Goal: Task Accomplishment & Management: Use online tool/utility

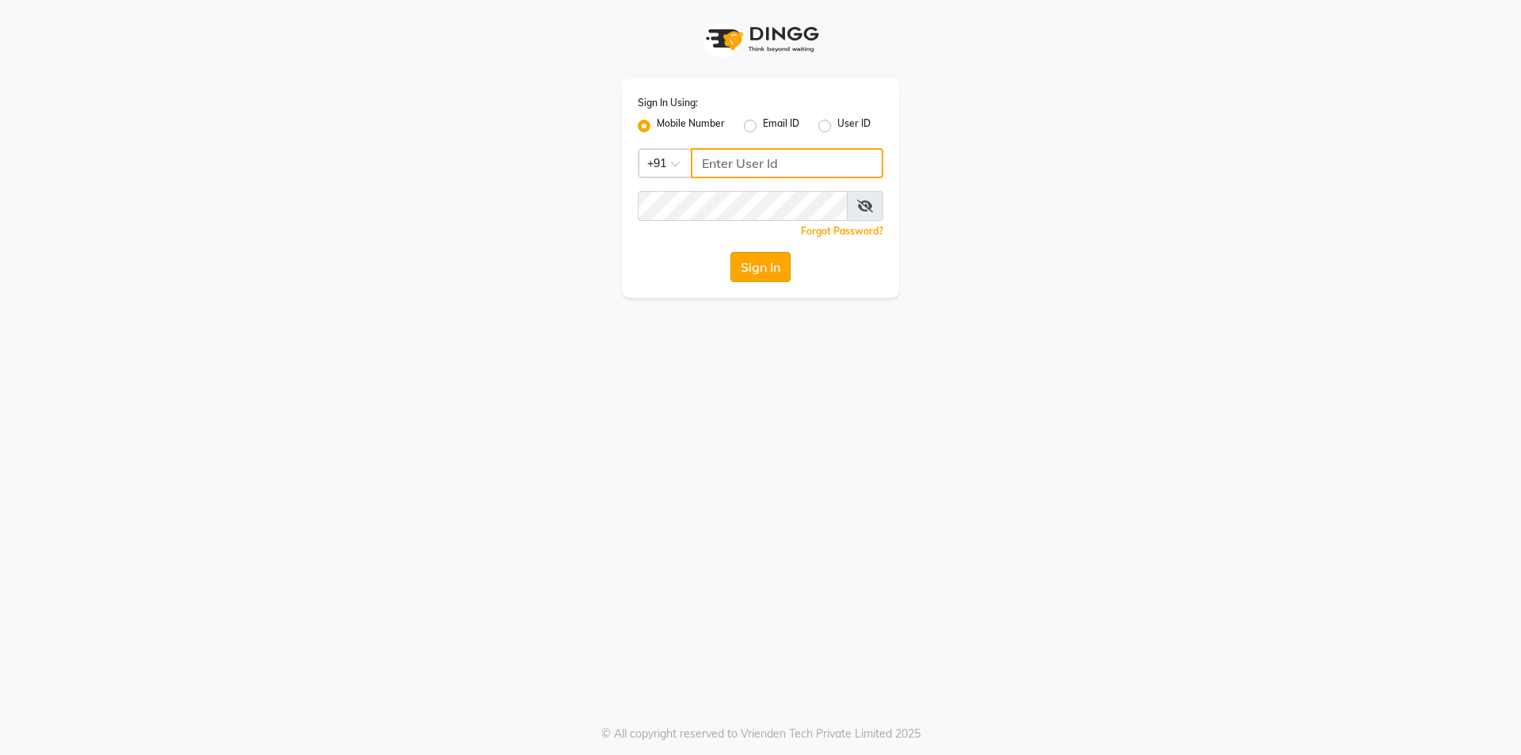
type input "9105819000"
click at [747, 275] on button "Sign In" at bounding box center [760, 267] width 60 height 30
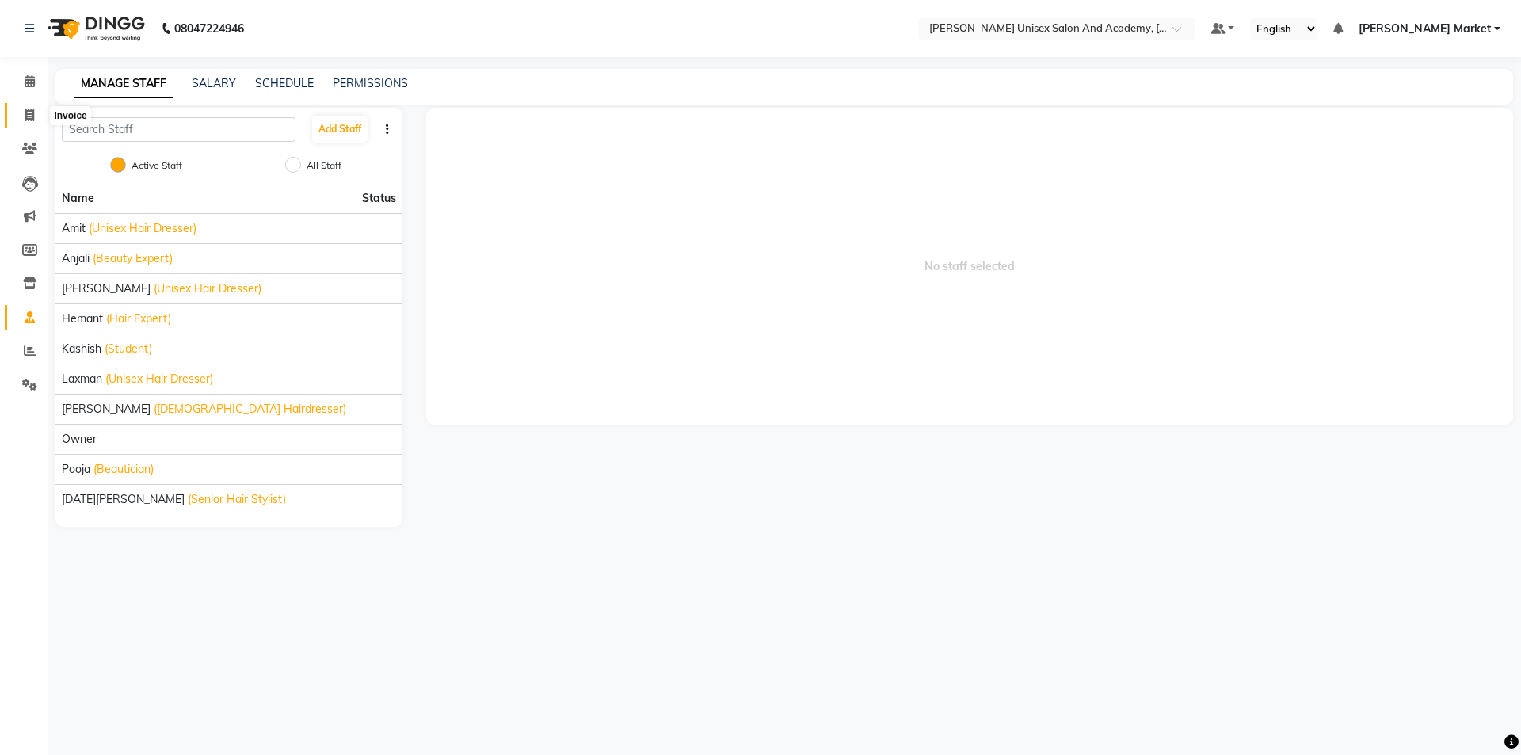
click at [30, 113] on icon at bounding box center [29, 115] width 9 height 12
select select "service"
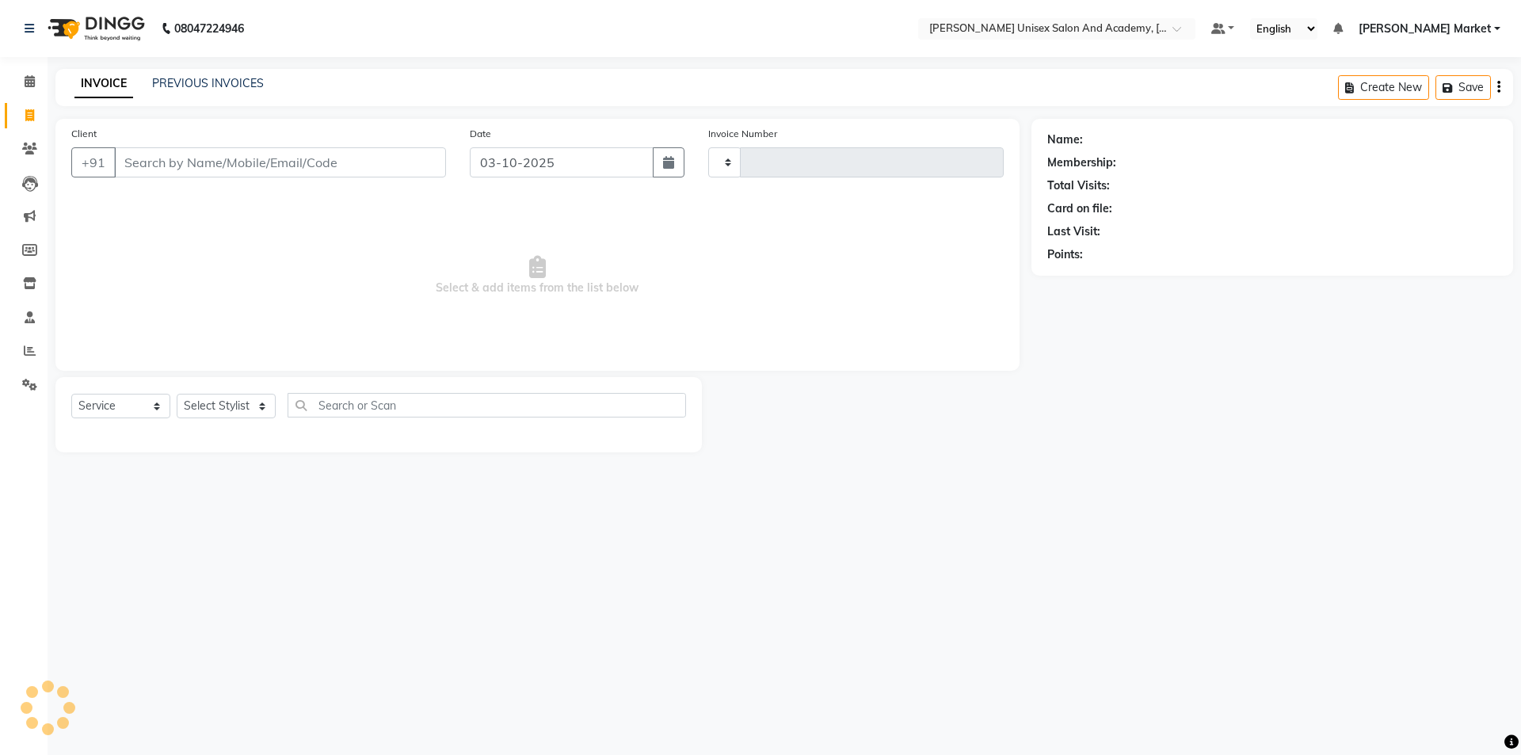
type input "4712"
select select "8060"
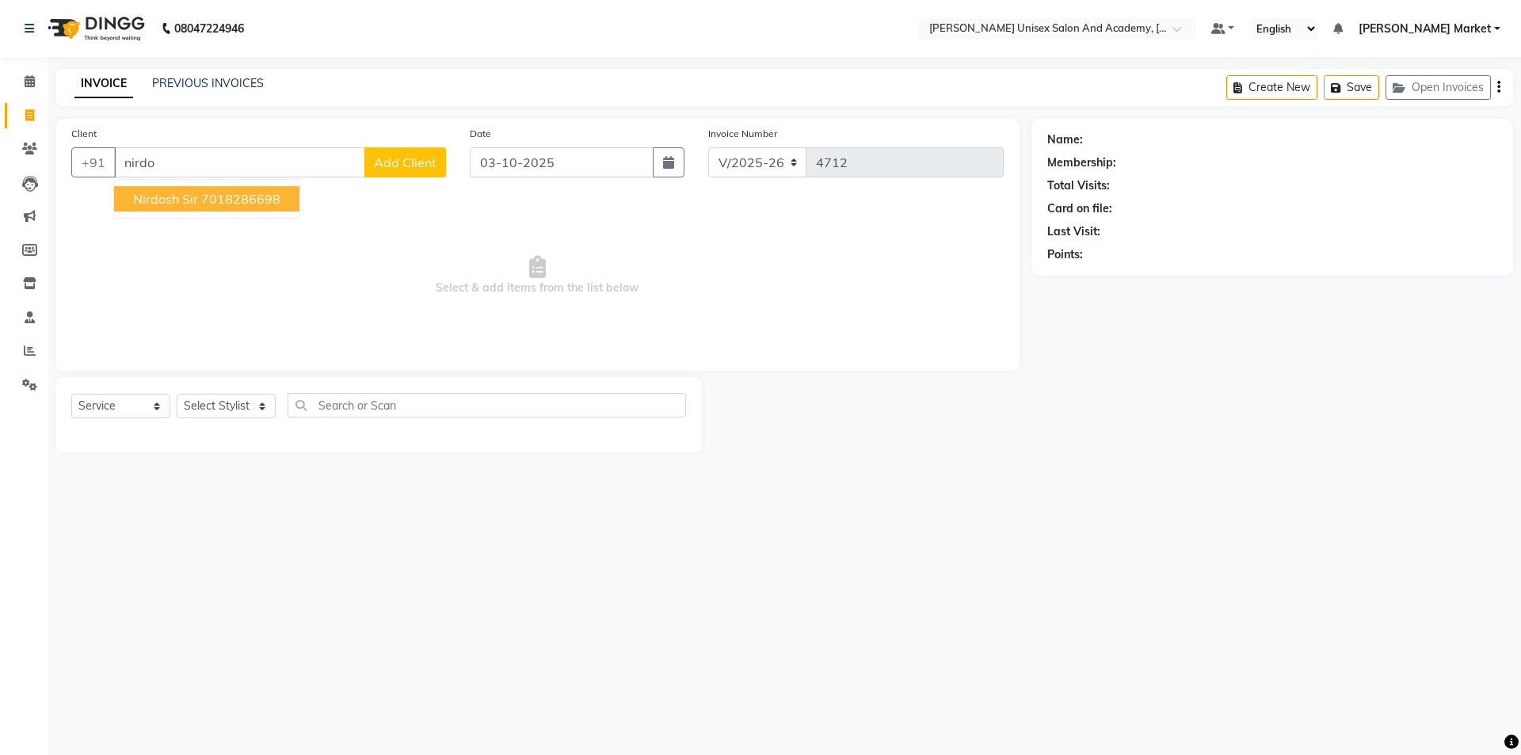
click at [228, 188] on button "nirdosh sir 7018286698" at bounding box center [206, 198] width 185 height 25
type input "7018286698"
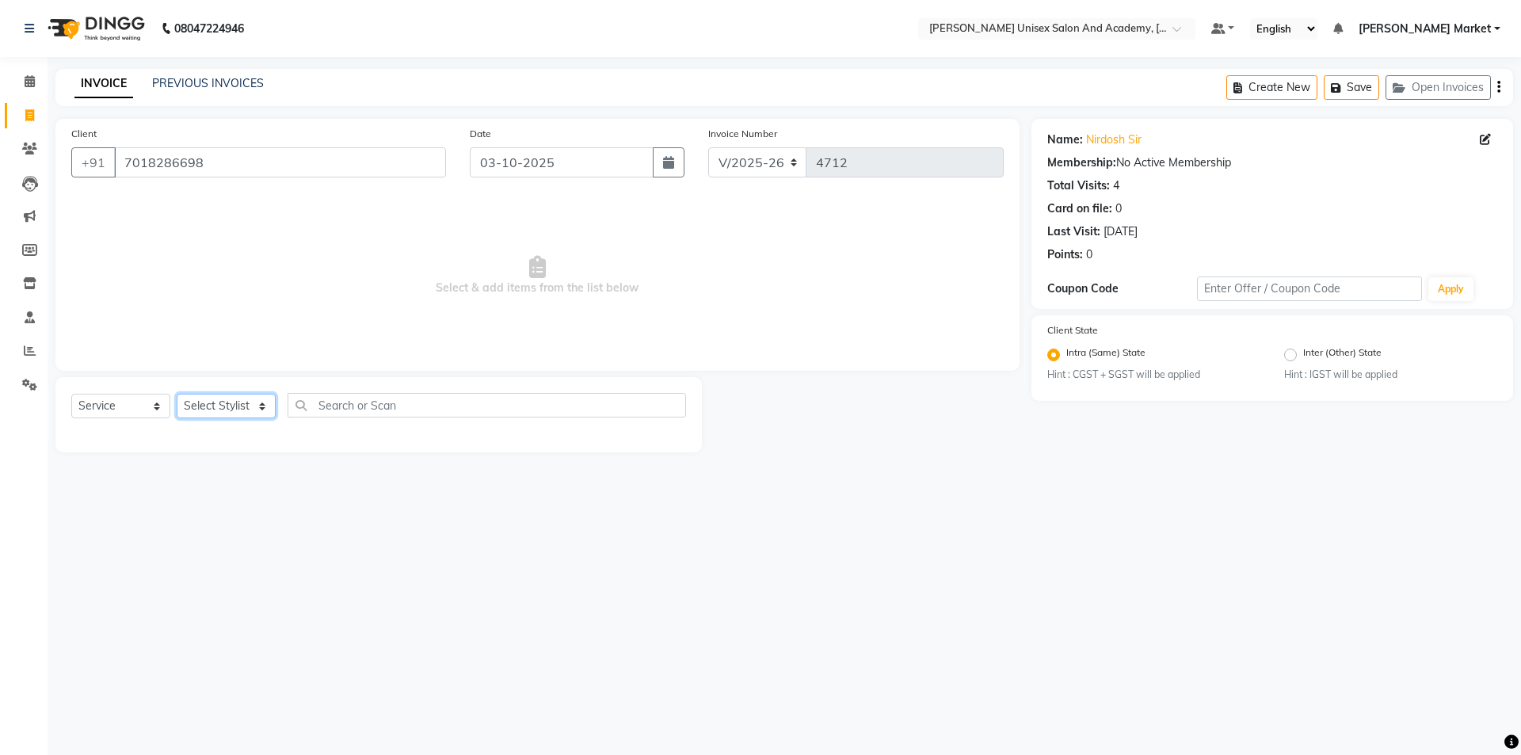
click at [236, 403] on select "Select Stylist Amit anjali [PERSON_NAME] [PERSON_NAME] [PERSON_NAME] [PERSON_NA…" at bounding box center [226, 406] width 99 height 25
select select "73407"
click at [177, 394] on select "Select Stylist Amit anjali [PERSON_NAME] [PERSON_NAME] [PERSON_NAME] [PERSON_NA…" at bounding box center [226, 406] width 99 height 25
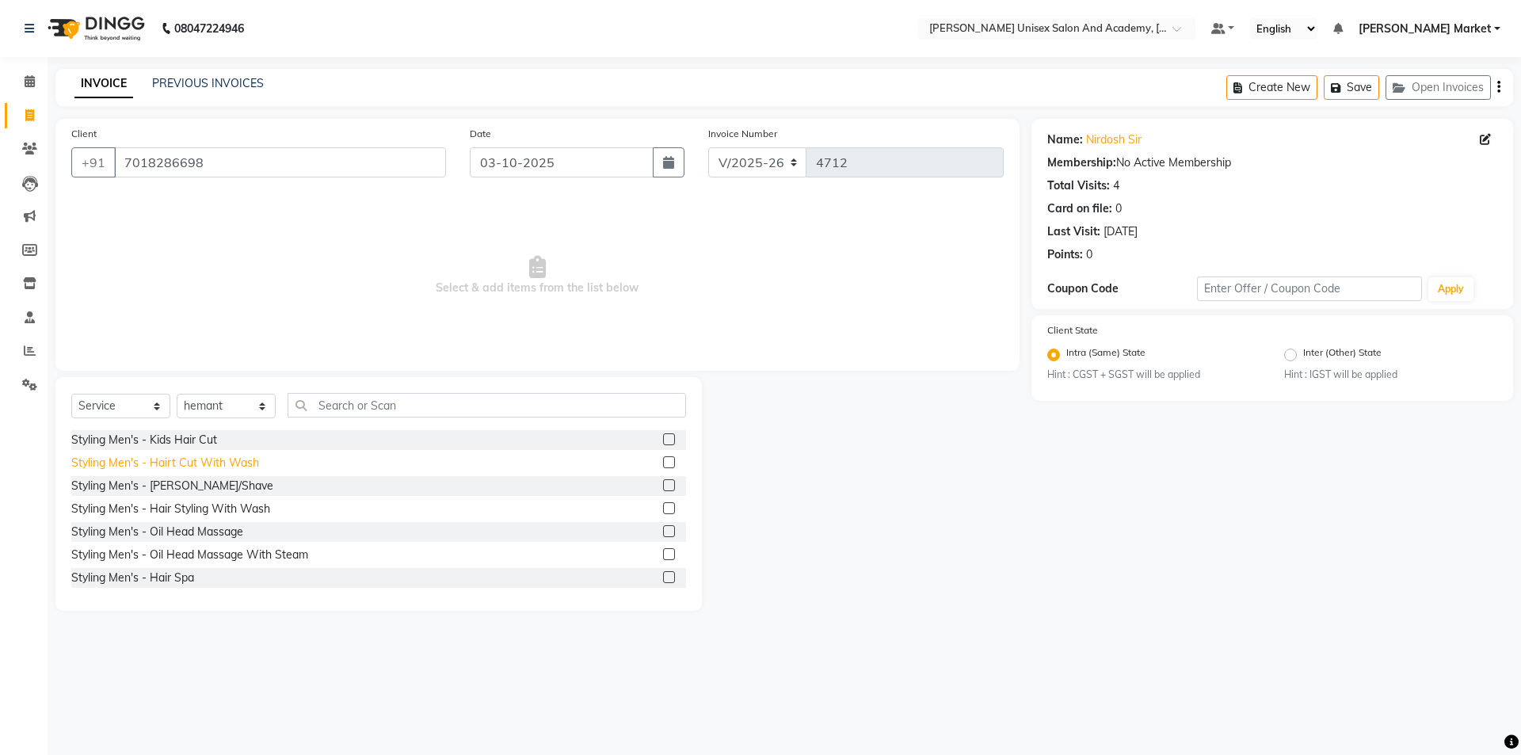
click at [221, 459] on div "Styling Men's - Hairt Cut With Wash" at bounding box center [165, 463] width 188 height 17
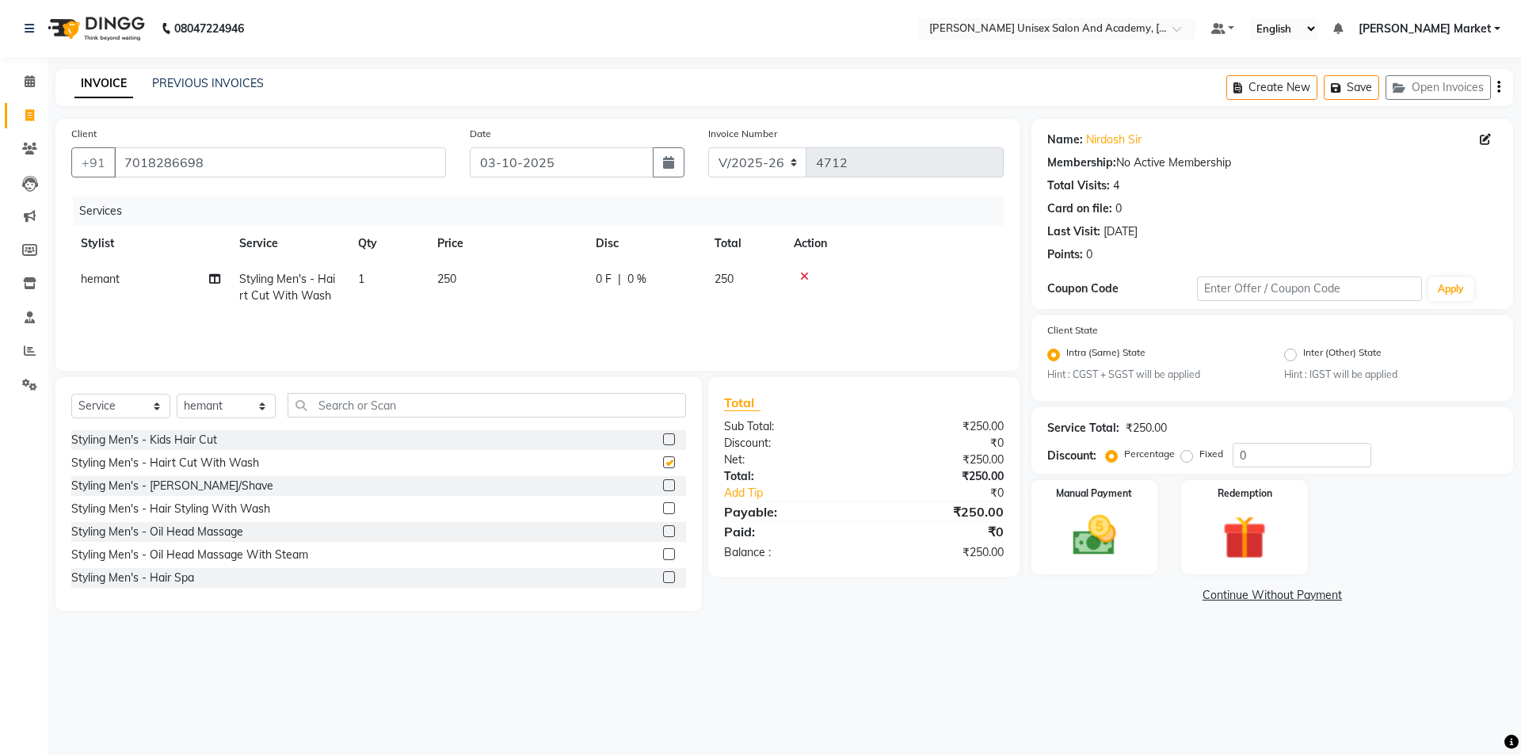
checkbox input "false"
click at [189, 486] on div "Styling Men's - [PERSON_NAME]/Shave" at bounding box center [172, 486] width 202 height 17
checkbox input "false"
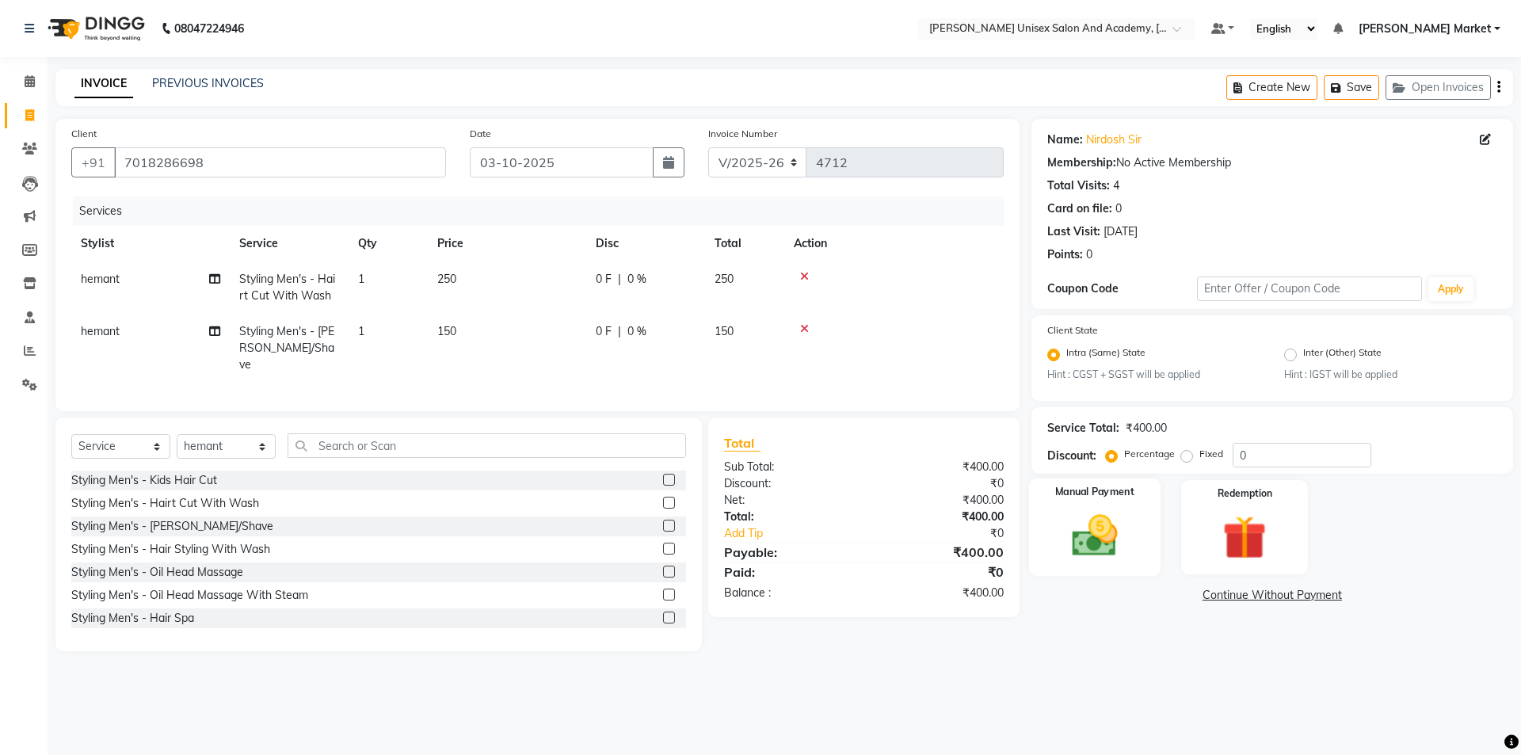
click at [1047, 547] on div "Manual Payment" at bounding box center [1093, 526] width 131 height 97
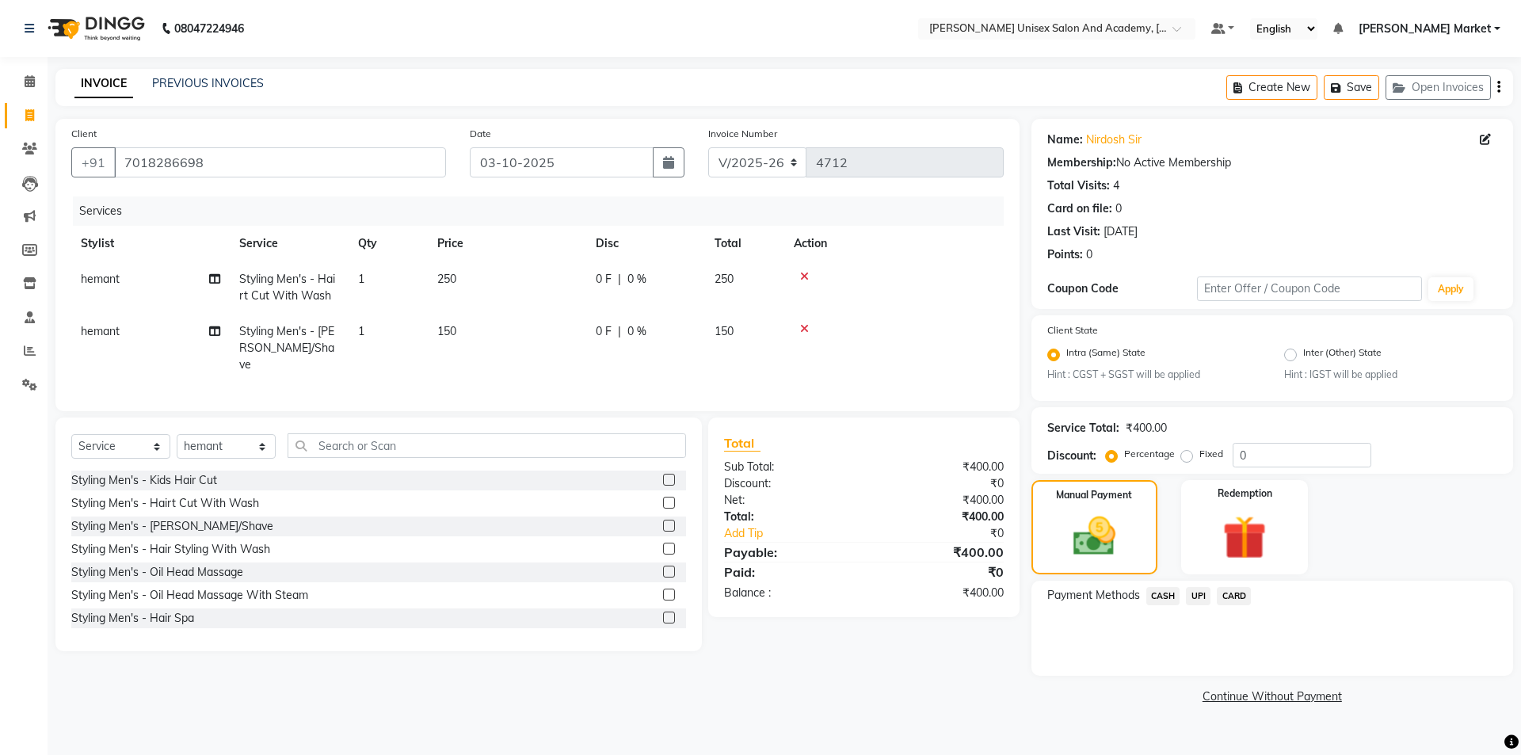
click at [1160, 598] on span "CASH" at bounding box center [1163, 596] width 34 height 18
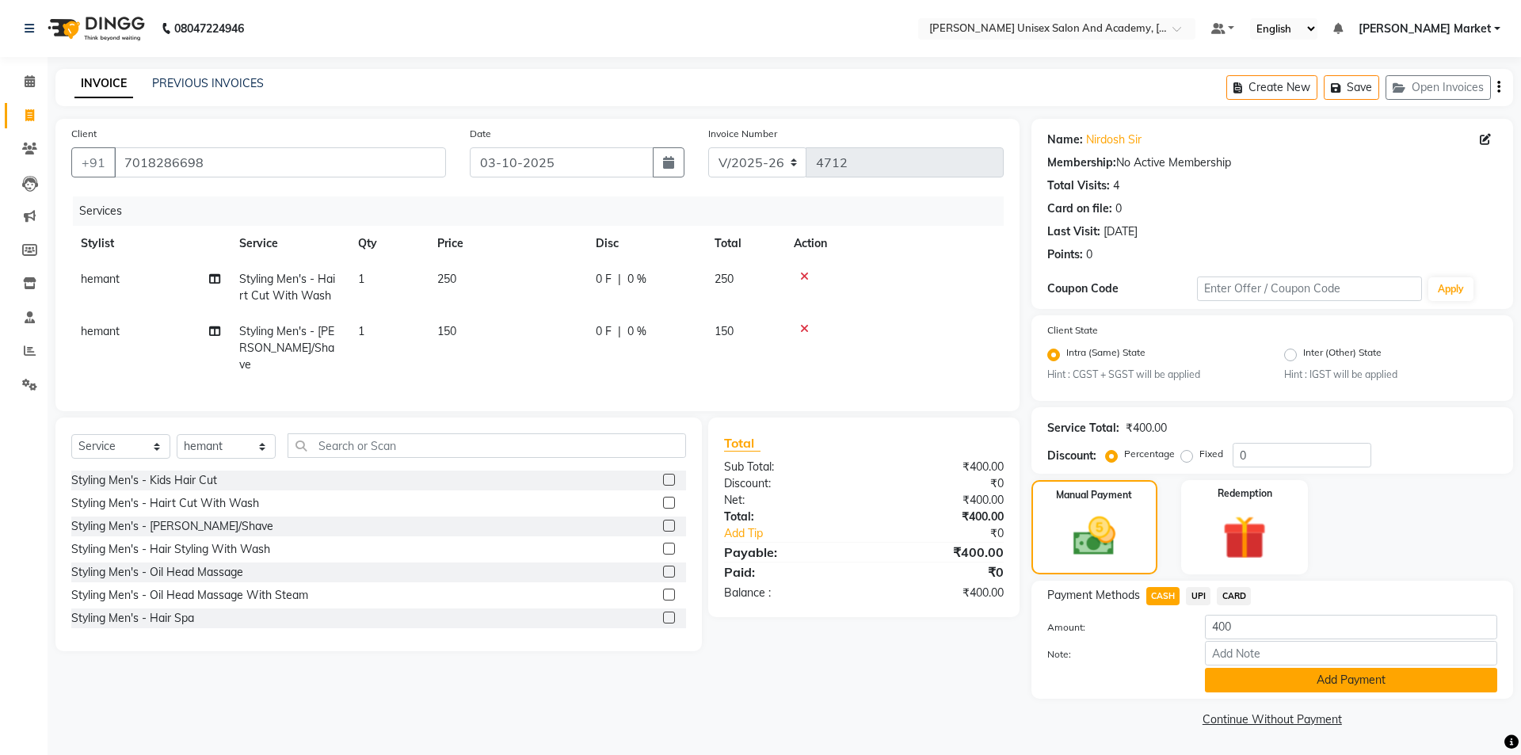
click at [1241, 677] on button "Add Payment" at bounding box center [1351, 680] width 292 height 25
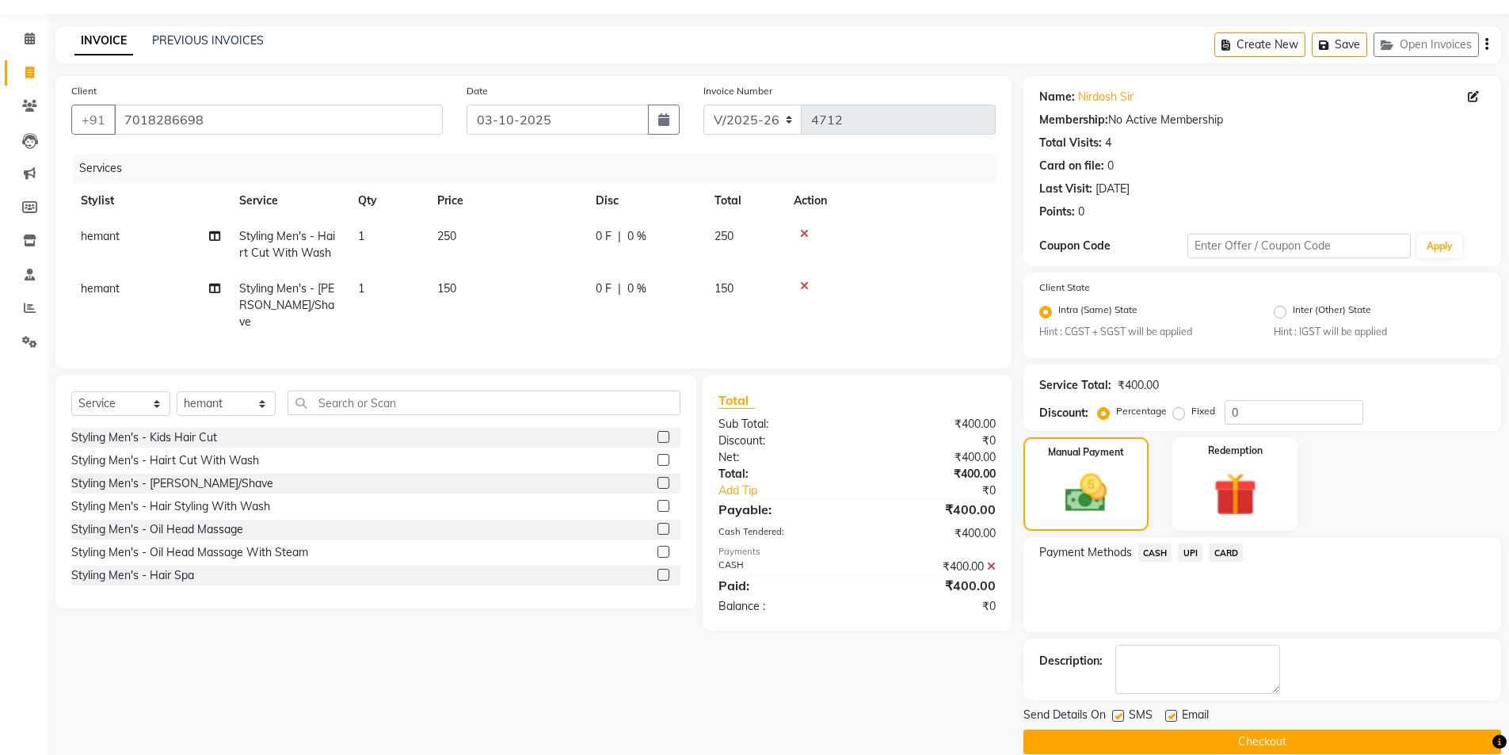
scroll to position [66, 0]
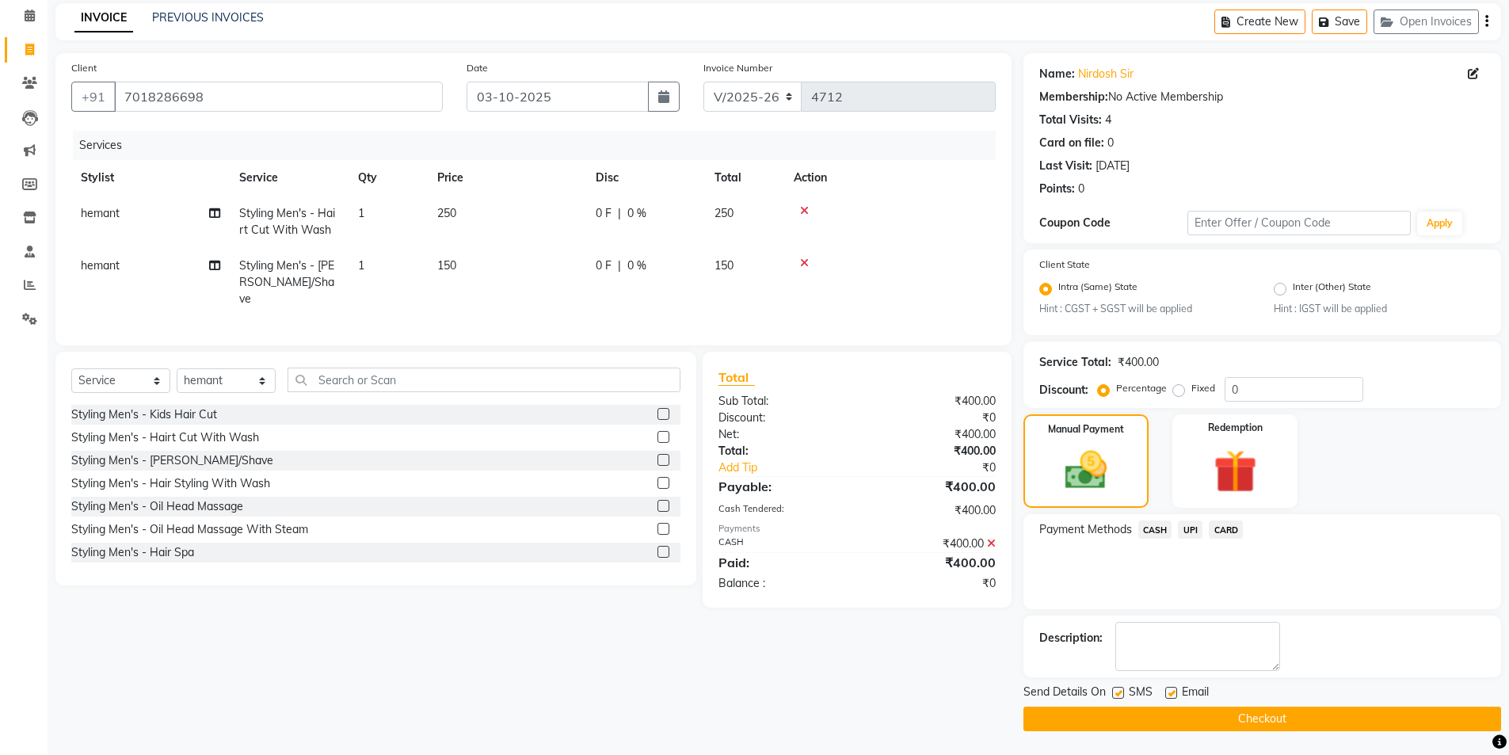
click at [1220, 718] on button "Checkout" at bounding box center [1262, 719] width 478 height 25
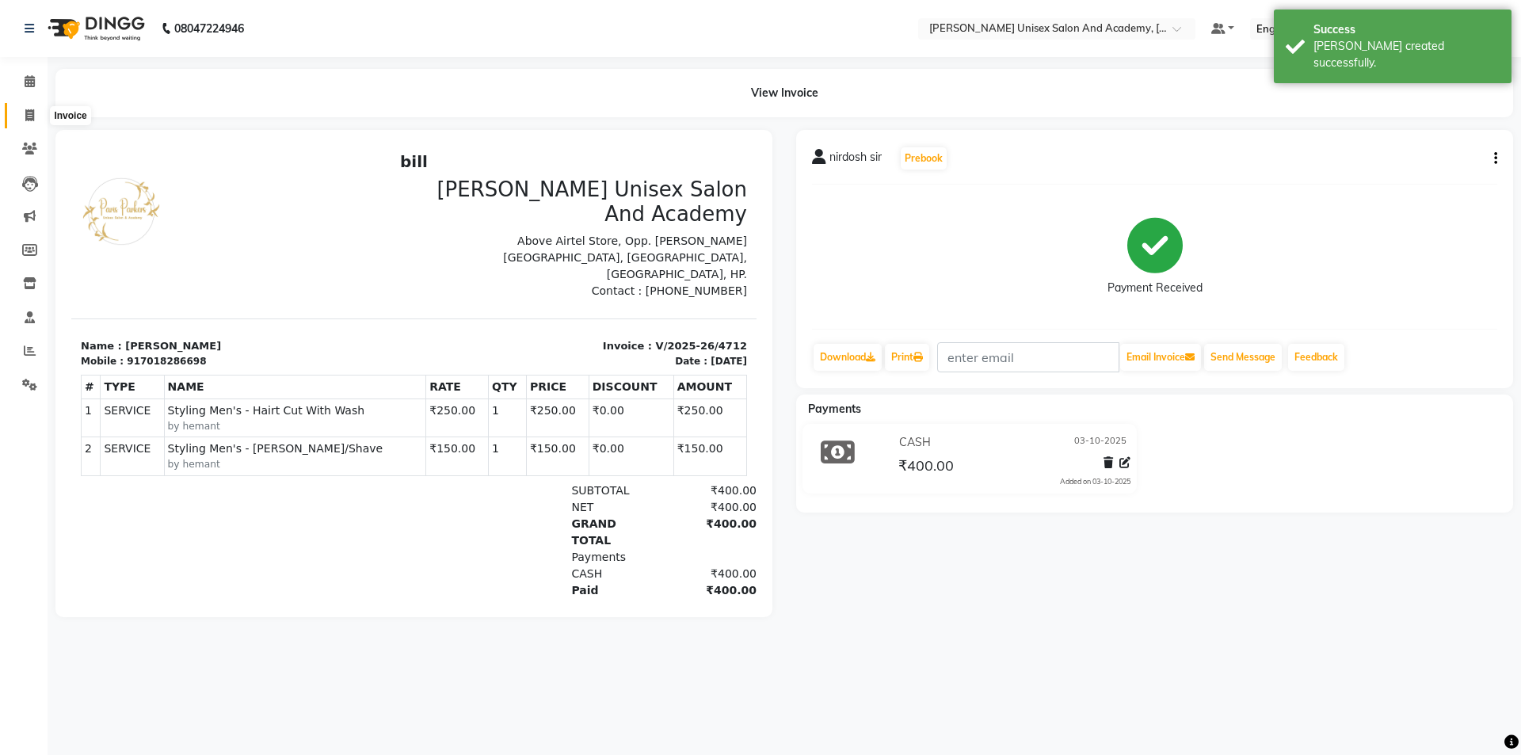
click at [28, 111] on icon at bounding box center [29, 115] width 9 height 12
select select "service"
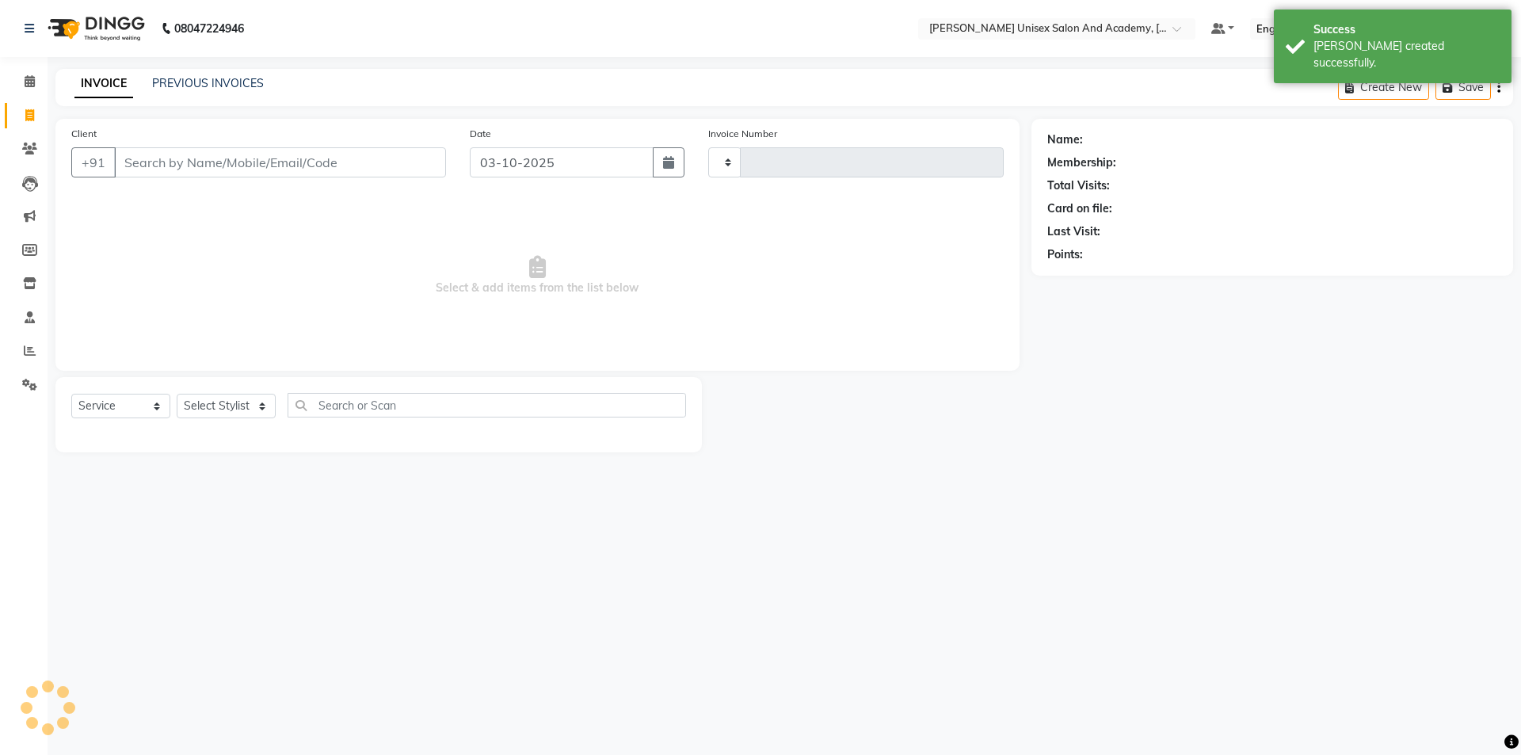
type input "4713"
select select "8060"
click at [204, 86] on link "PREVIOUS INVOICES" at bounding box center [208, 83] width 112 height 14
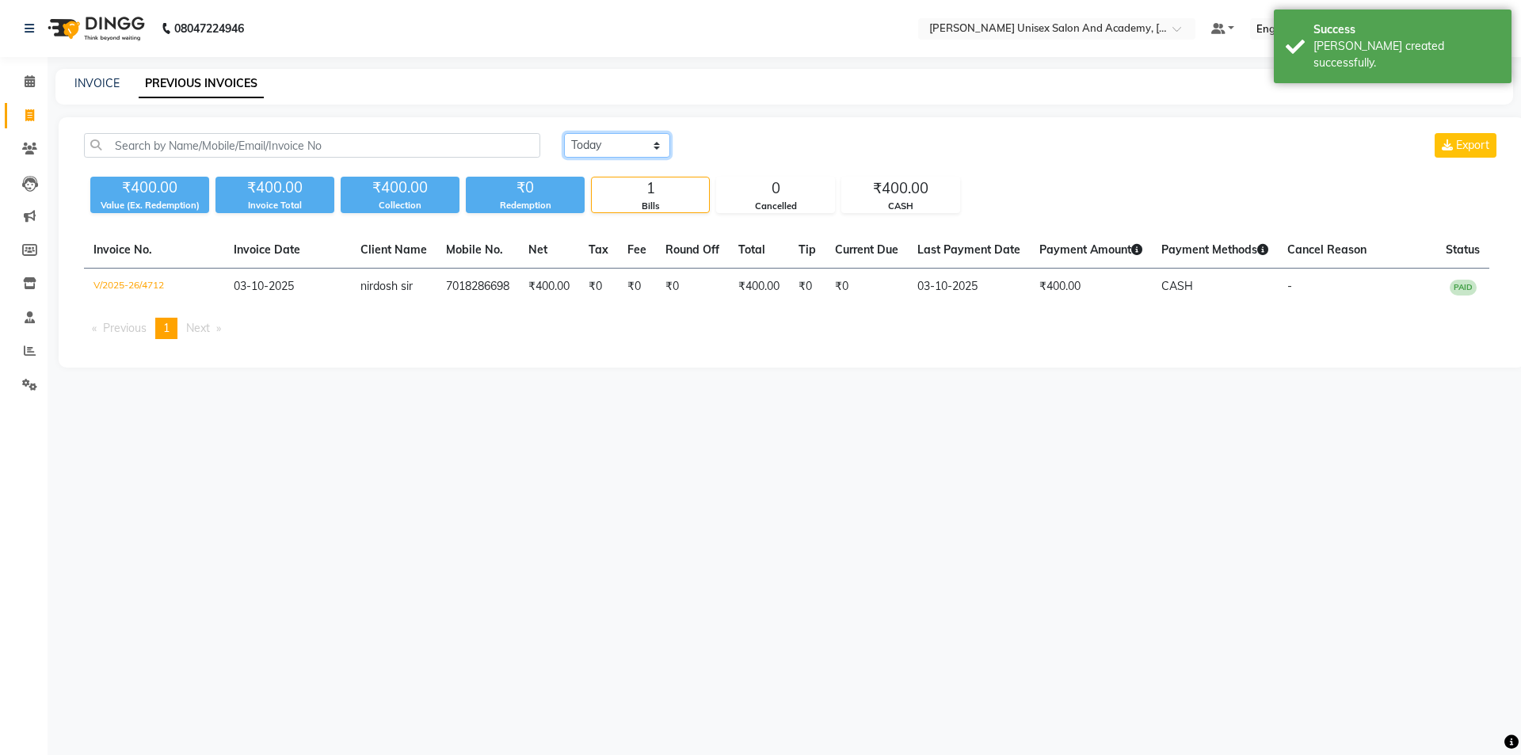
click at [591, 144] on select "[DATE] [DATE] Custom Range" at bounding box center [617, 145] width 106 height 25
select select "[DATE]"
click at [564, 133] on select "[DATE] [DATE] Custom Range" at bounding box center [617, 145] width 106 height 25
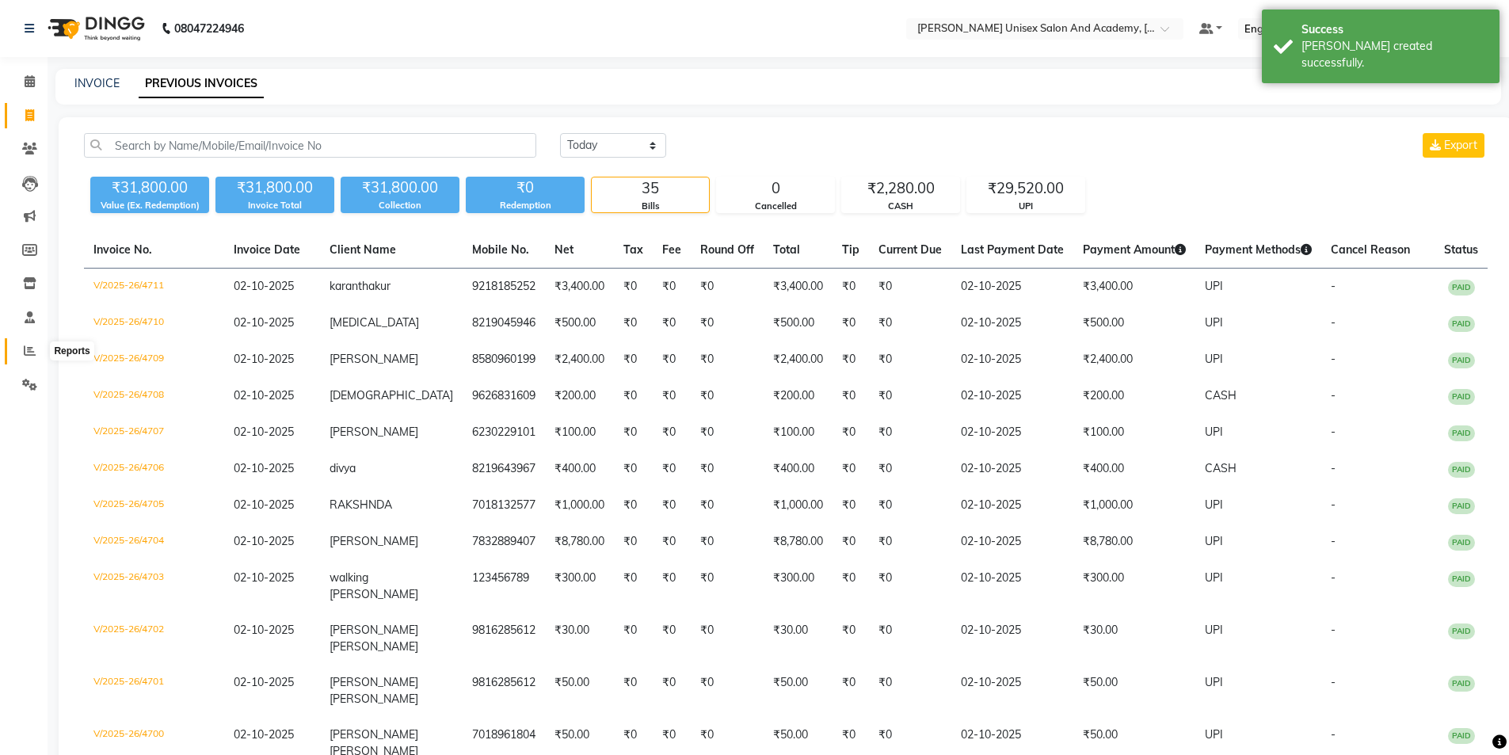
click at [30, 356] on span at bounding box center [30, 351] width 28 height 18
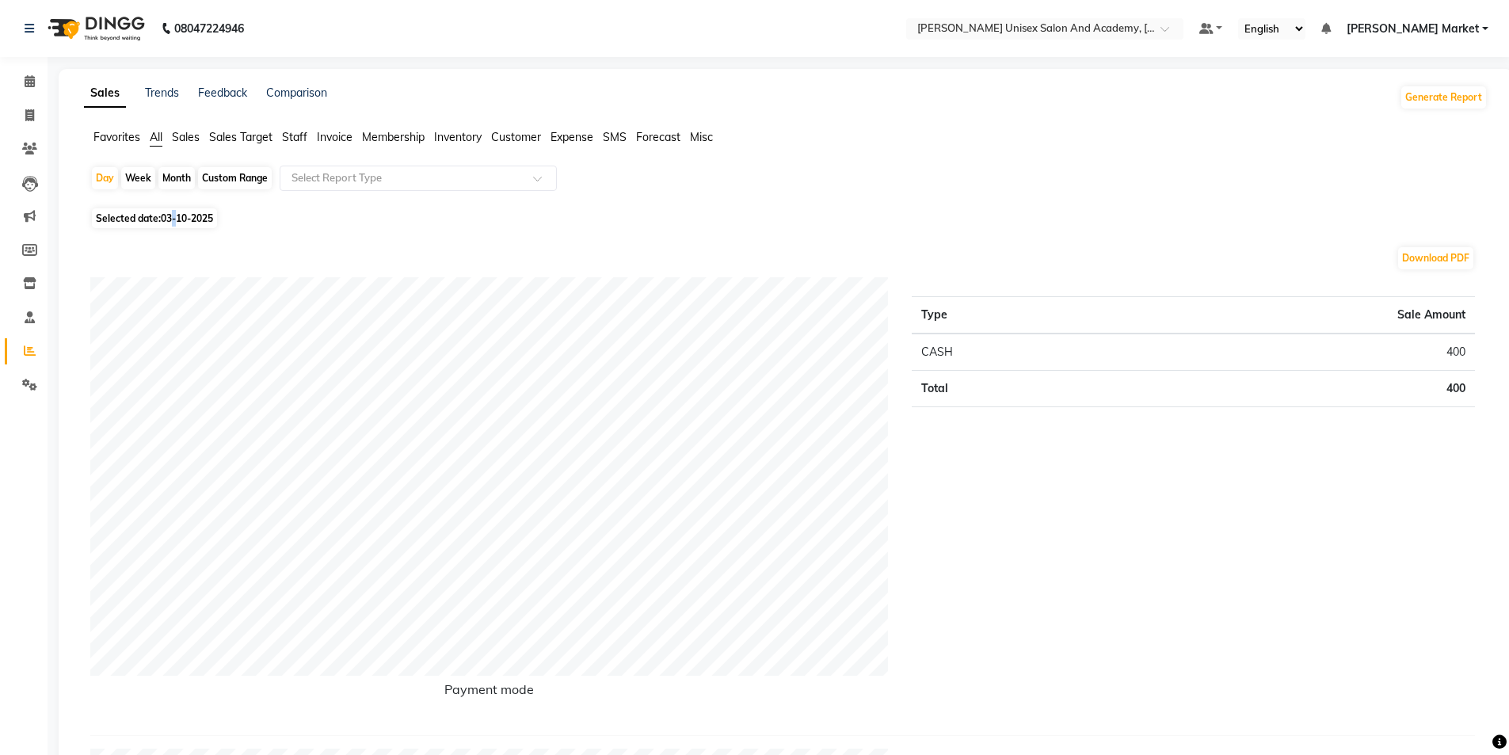
click at [177, 223] on span "03-10-2025" at bounding box center [187, 218] width 52 height 12
select select "10"
select select "2025"
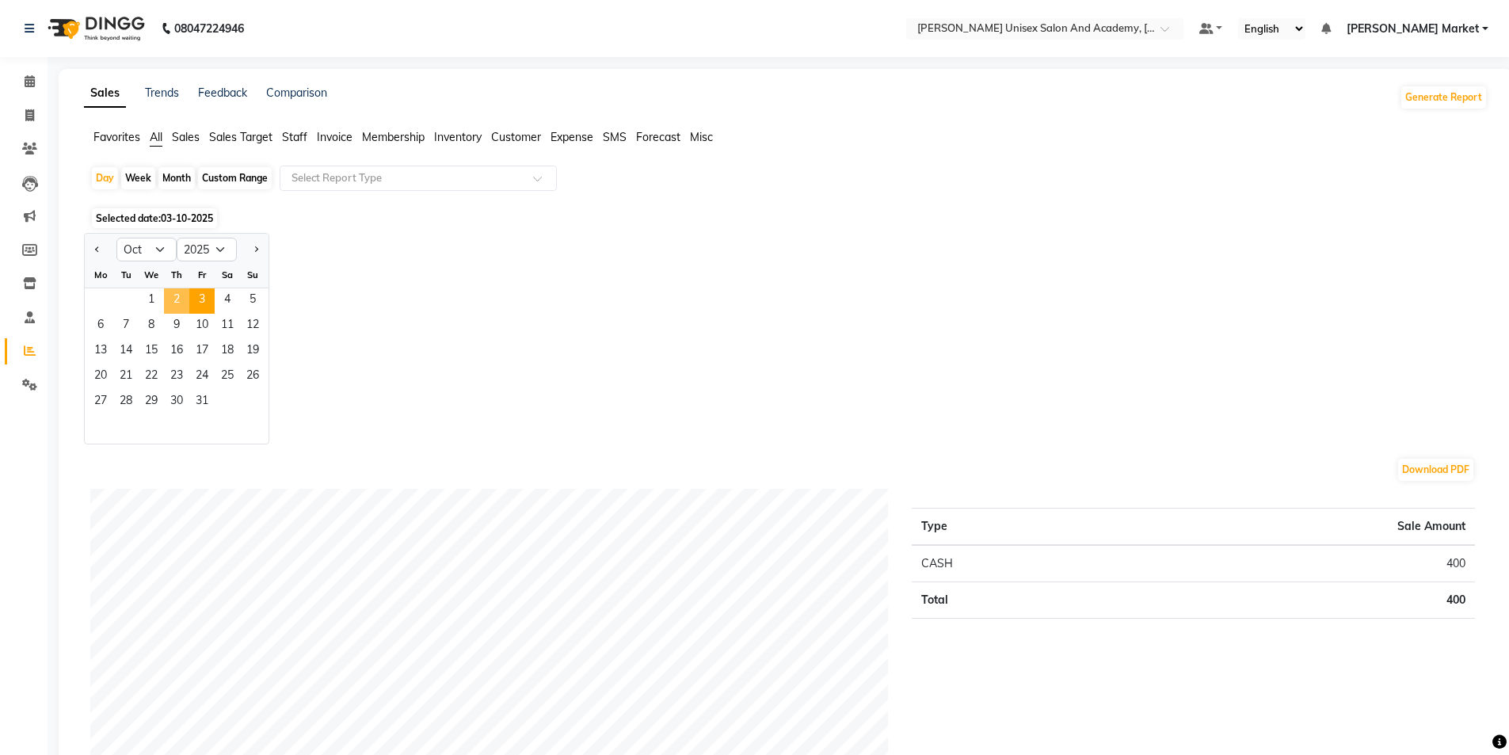
click at [177, 306] on span "2" at bounding box center [176, 300] width 25 height 25
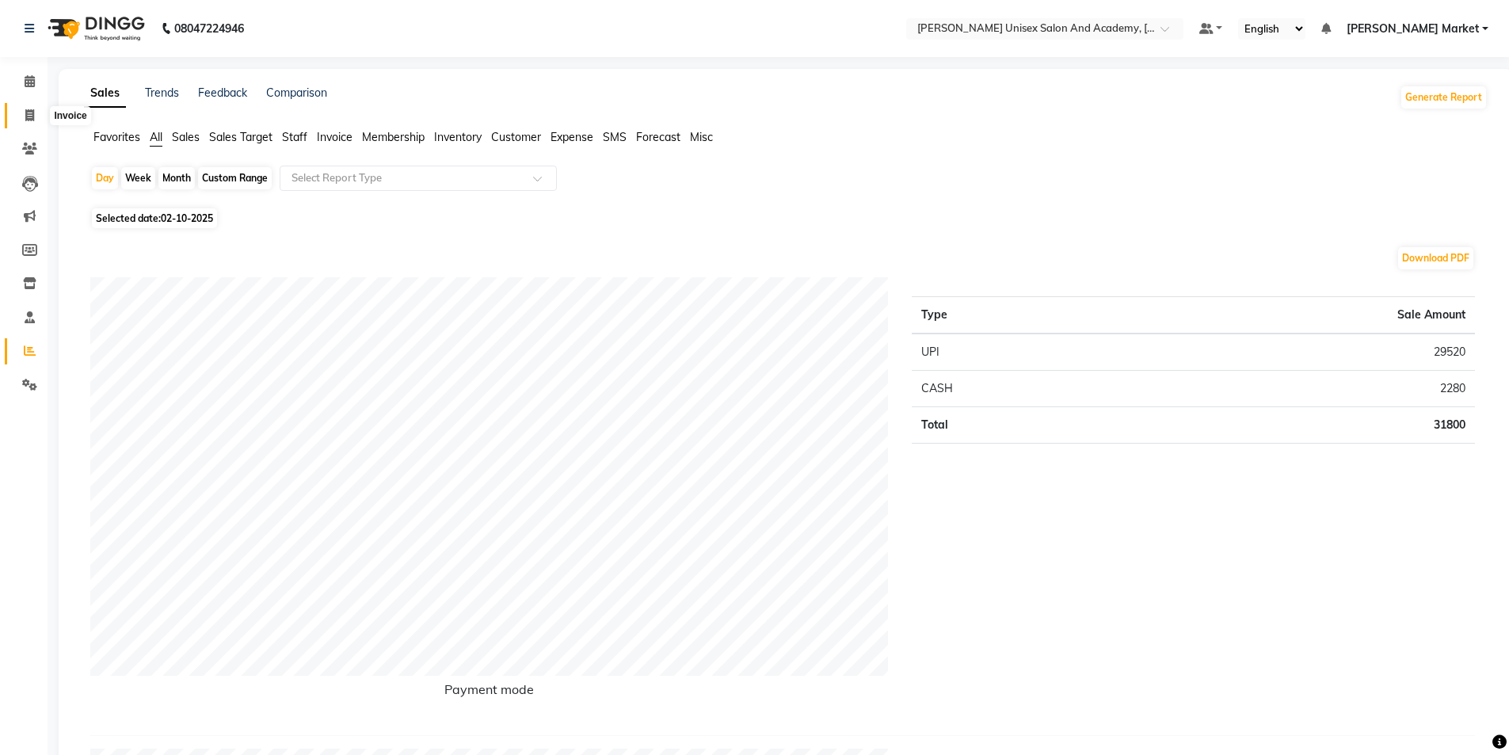
click at [25, 114] on icon at bounding box center [29, 115] width 9 height 12
select select "service"
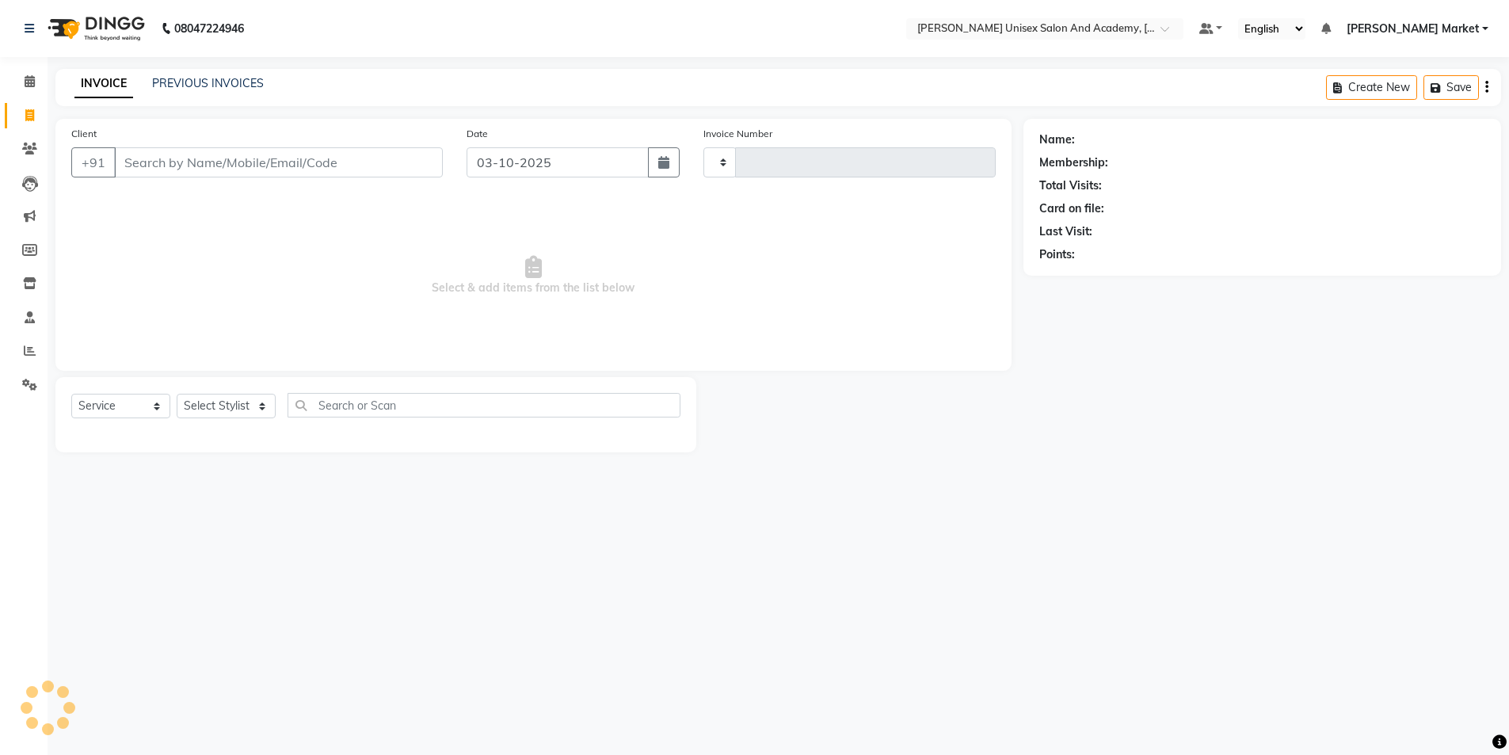
type input "4713"
select select "8060"
click at [25, 83] on icon at bounding box center [30, 81] width 10 height 12
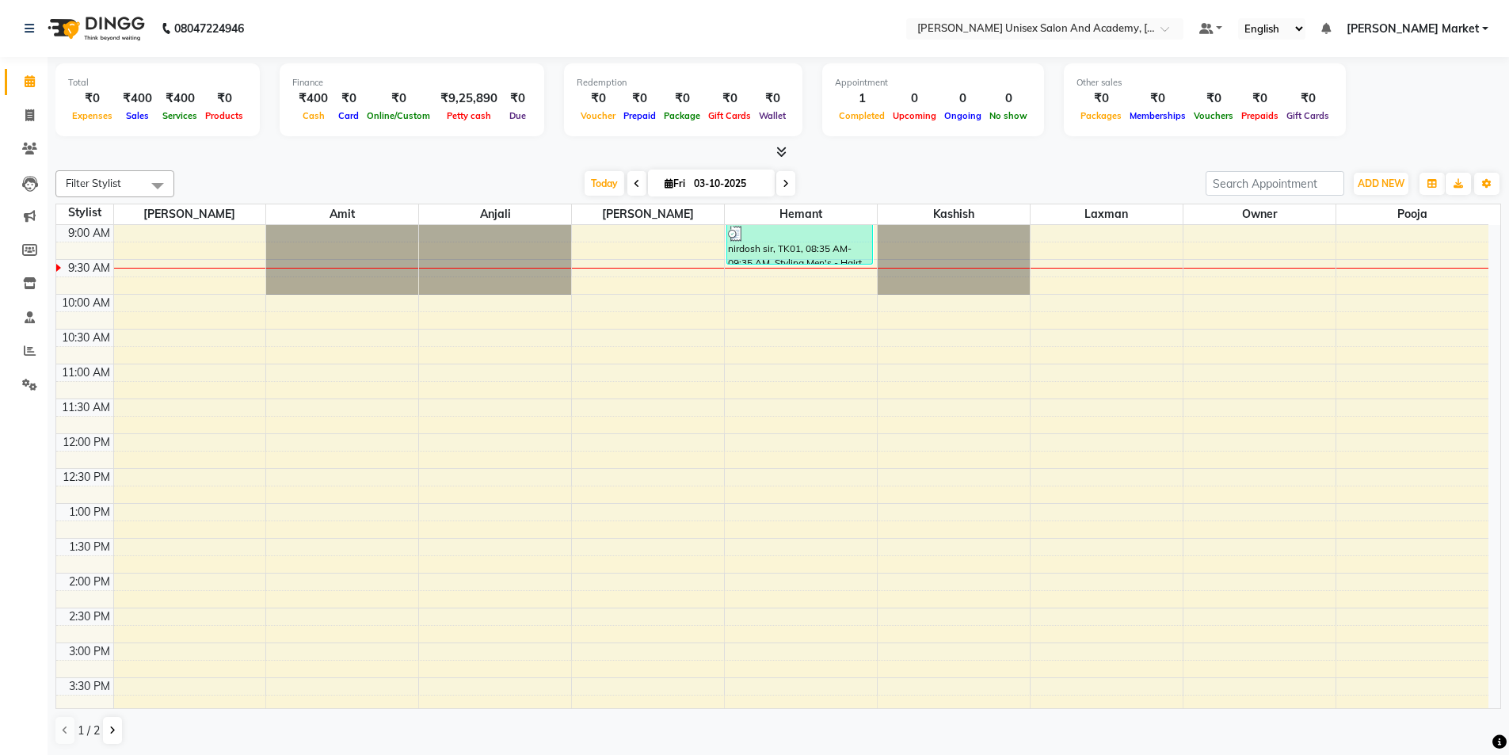
click at [635, 187] on icon at bounding box center [637, 184] width 6 height 10
type input "02-10-2025"
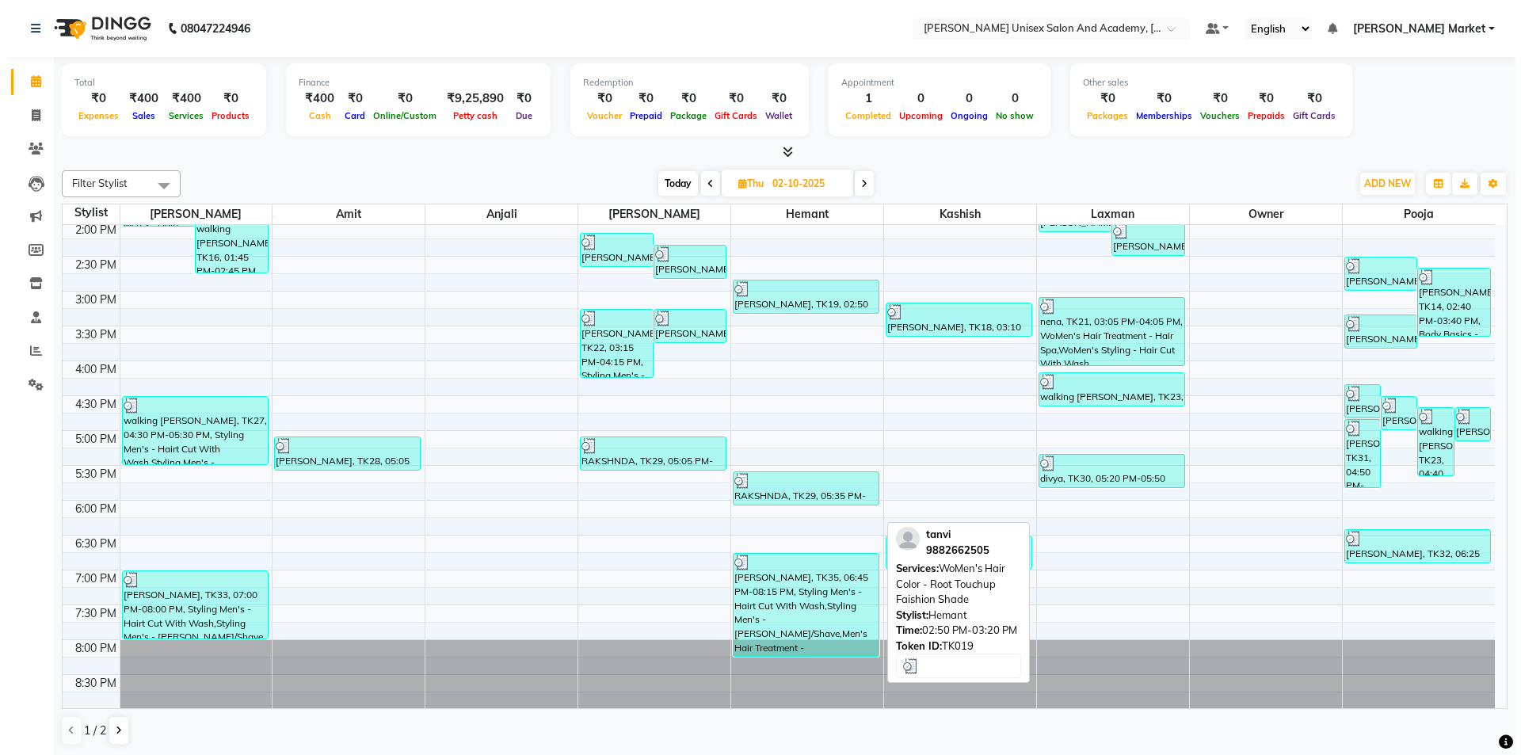
scroll to position [352, 0]
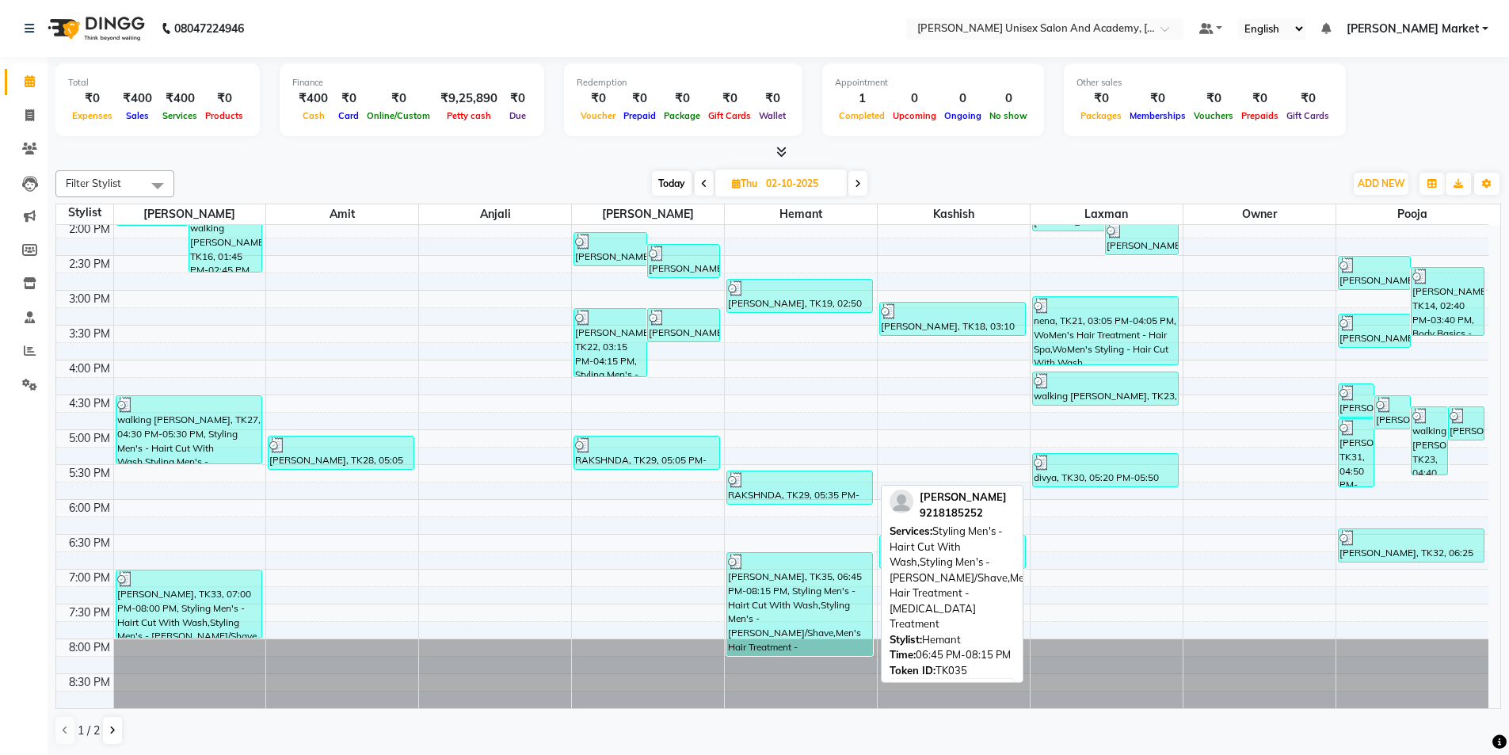
click at [807, 615] on div "[PERSON_NAME], TK35, 06:45 PM-08:15 PM, Styling Men's - Hairt Cut With Wash,Sty…" at bounding box center [799, 604] width 145 height 102
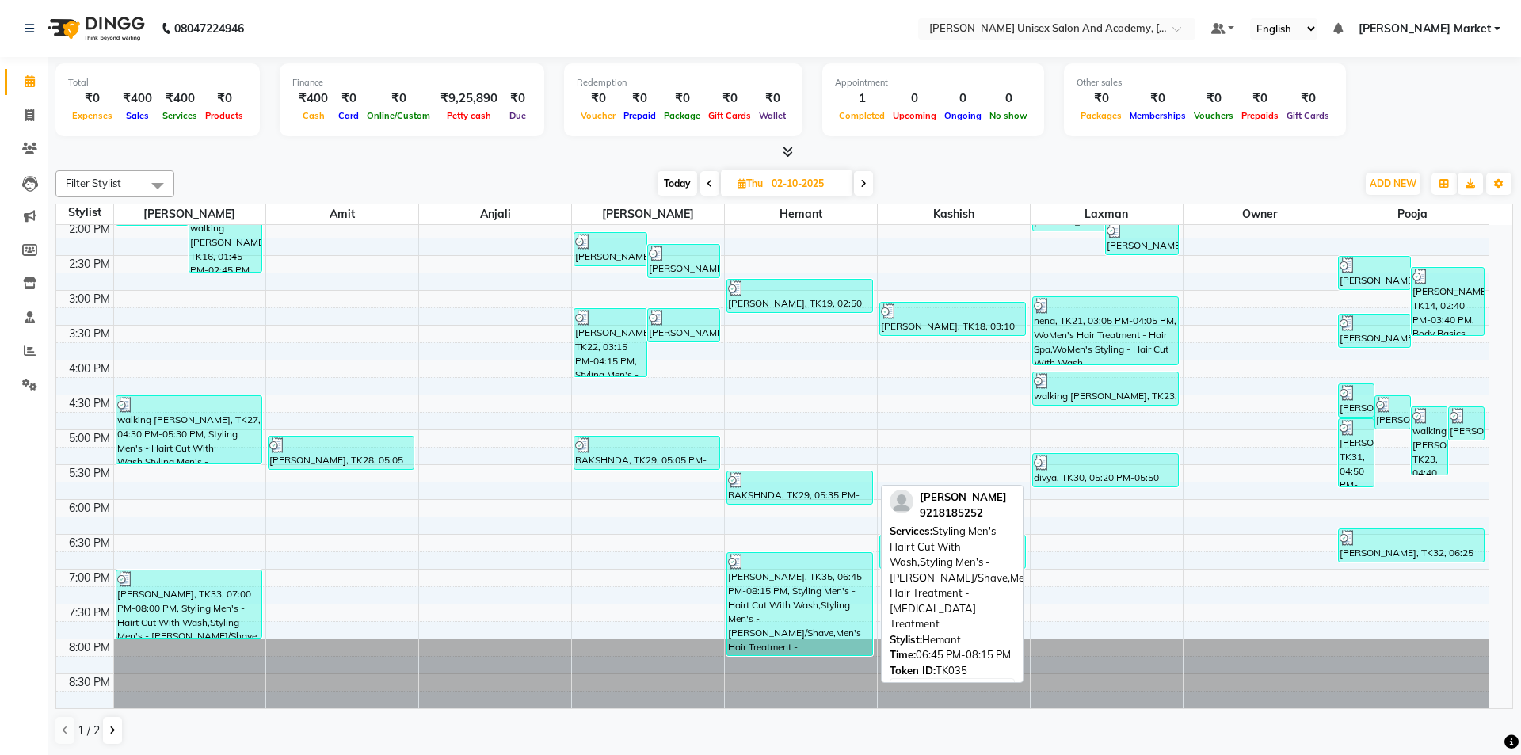
select select "3"
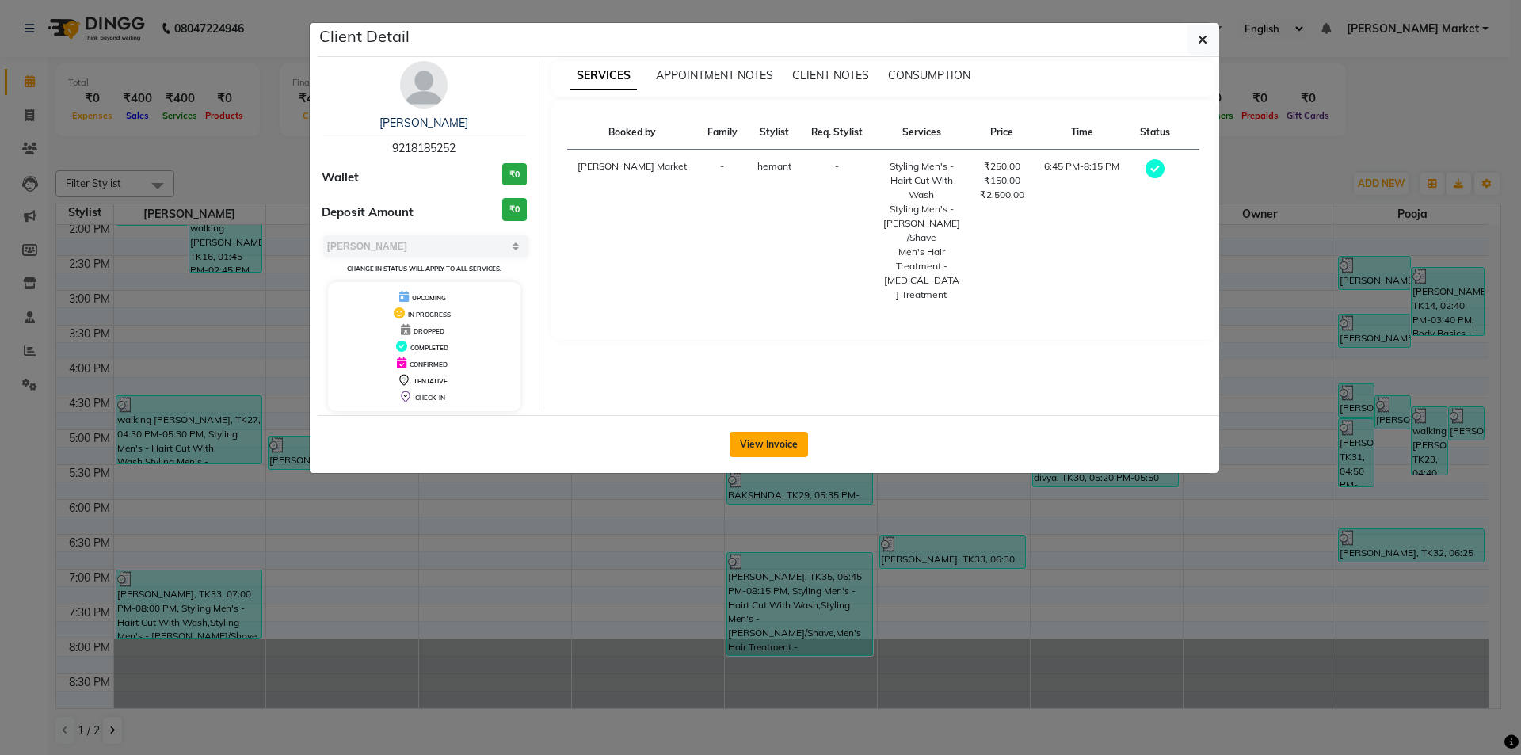
click at [759, 436] on button "View Invoice" at bounding box center [769, 444] width 78 height 25
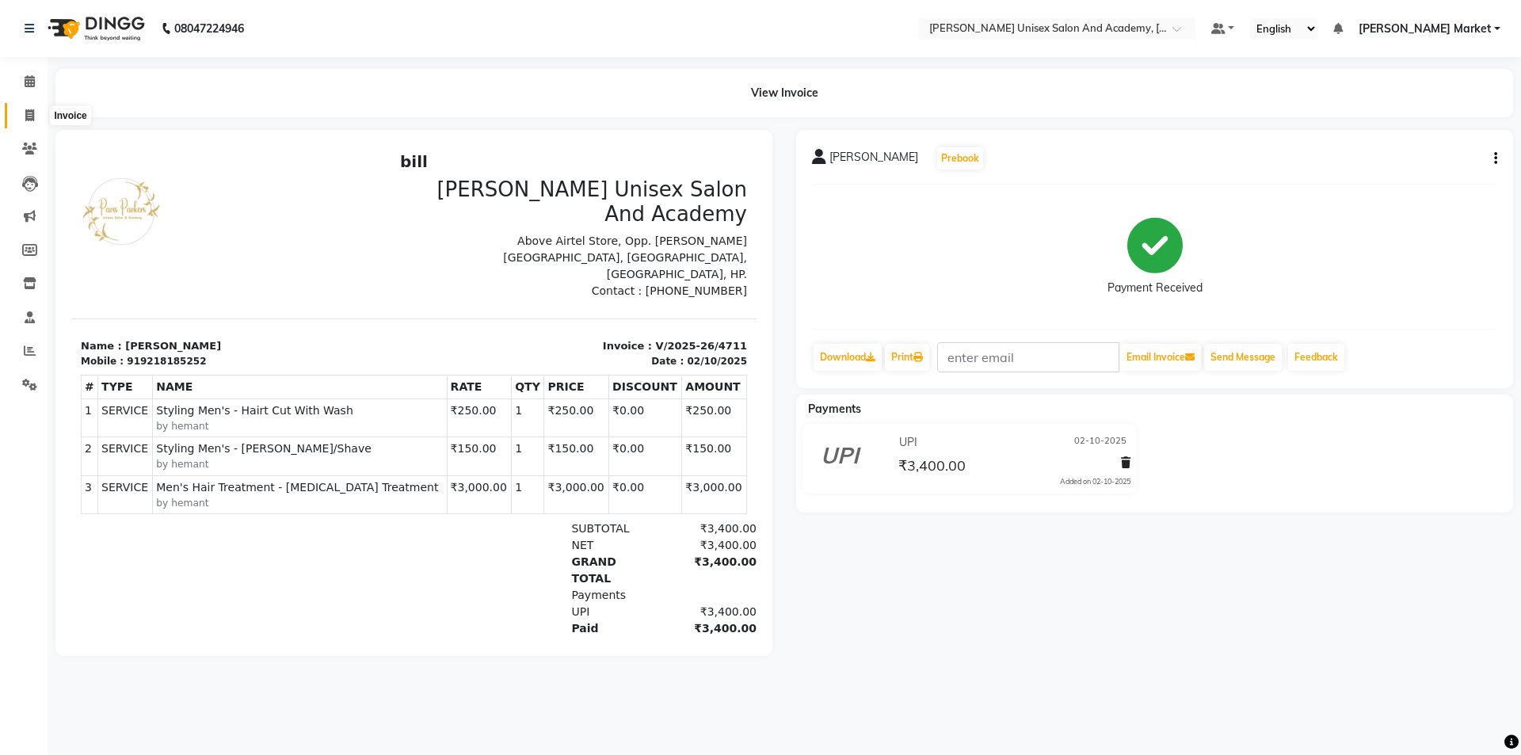
click at [32, 115] on icon at bounding box center [29, 115] width 9 height 12
select select "service"
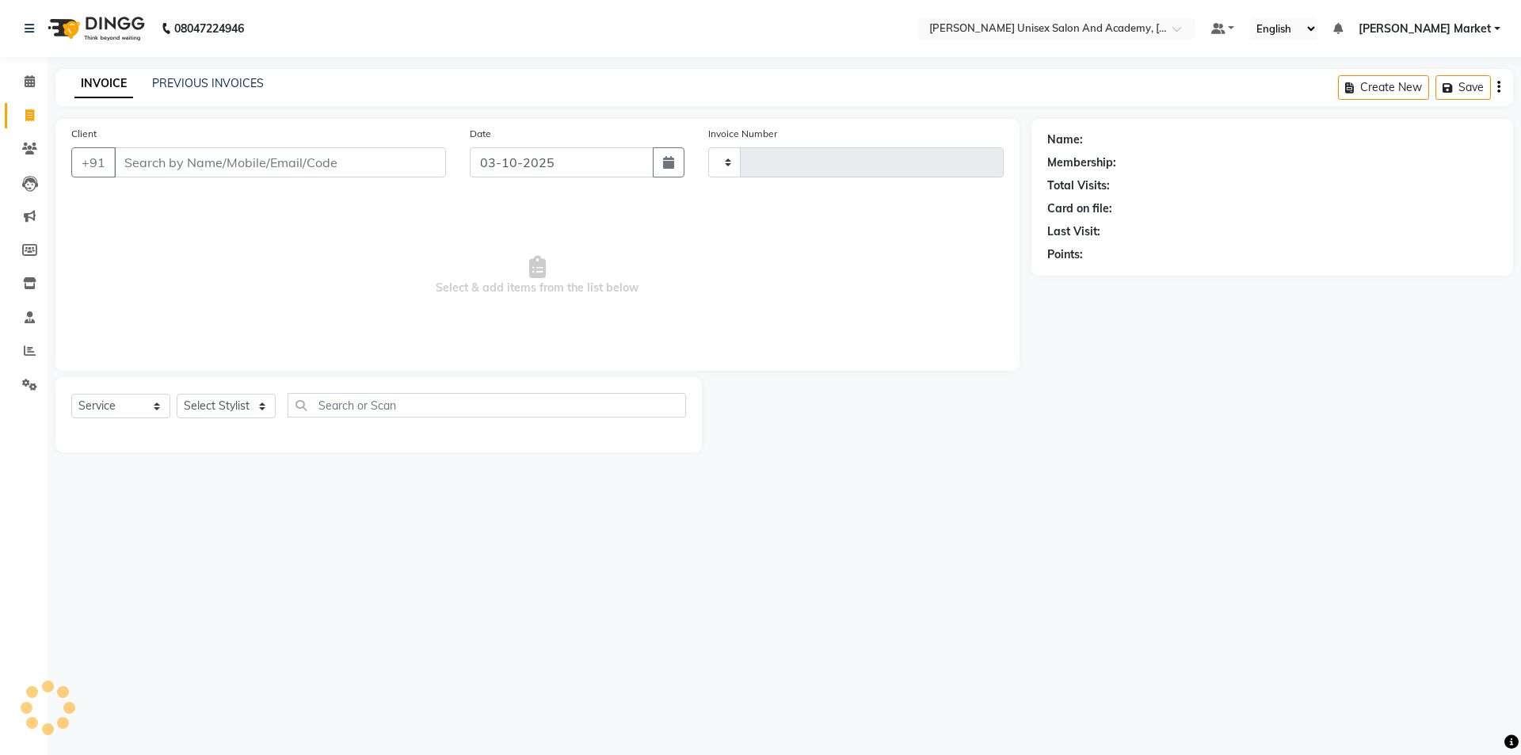
type input "4713"
select select "8060"
click at [172, 85] on link "PREVIOUS INVOICES" at bounding box center [208, 83] width 112 height 14
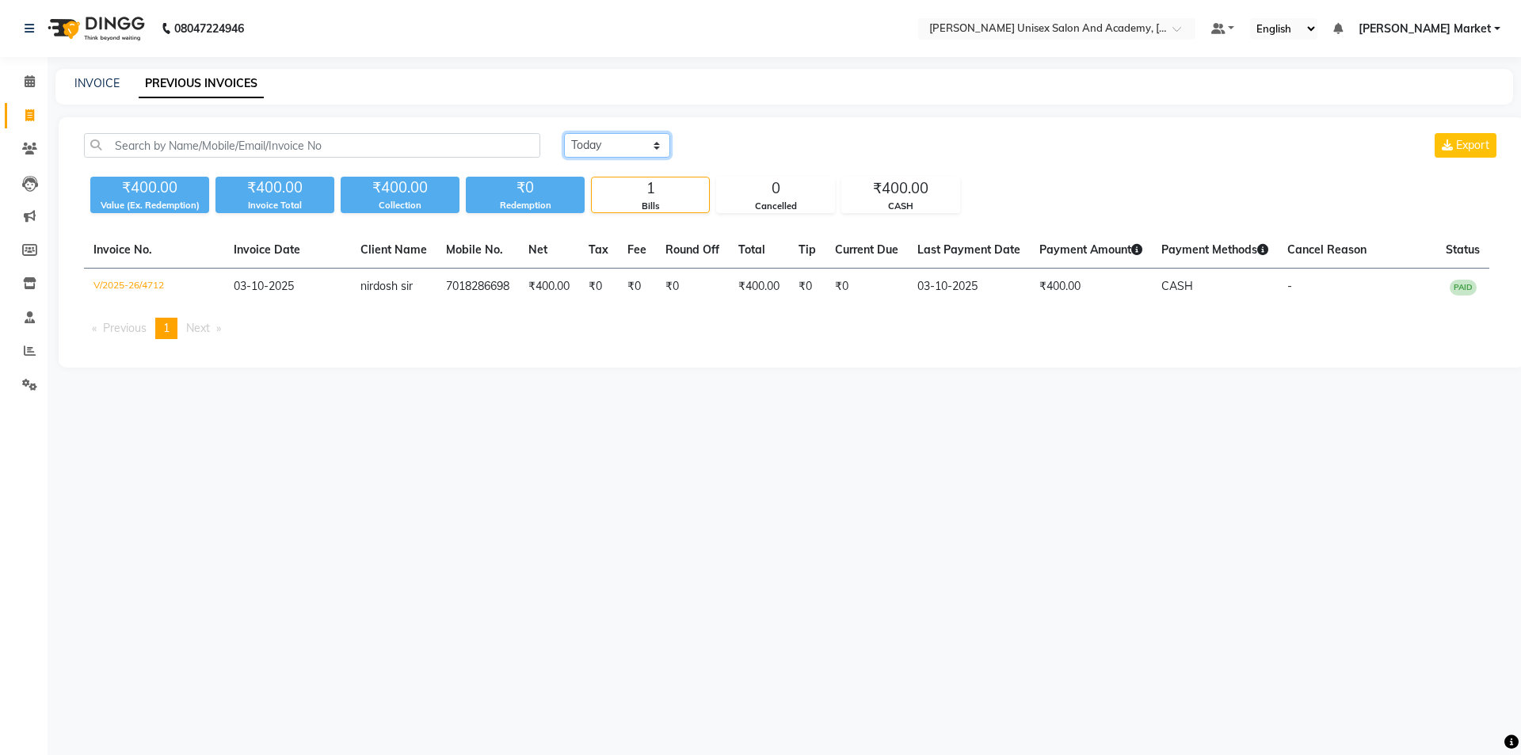
drag, startPoint x: 611, startPoint y: 139, endPoint x: 609, endPoint y: 152, distance: 12.8
click at [611, 139] on select "[DATE] [DATE] Custom Range" at bounding box center [617, 145] width 106 height 25
select select "[DATE]"
click at [564, 133] on select "[DATE] [DATE] Custom Range" at bounding box center [617, 145] width 106 height 25
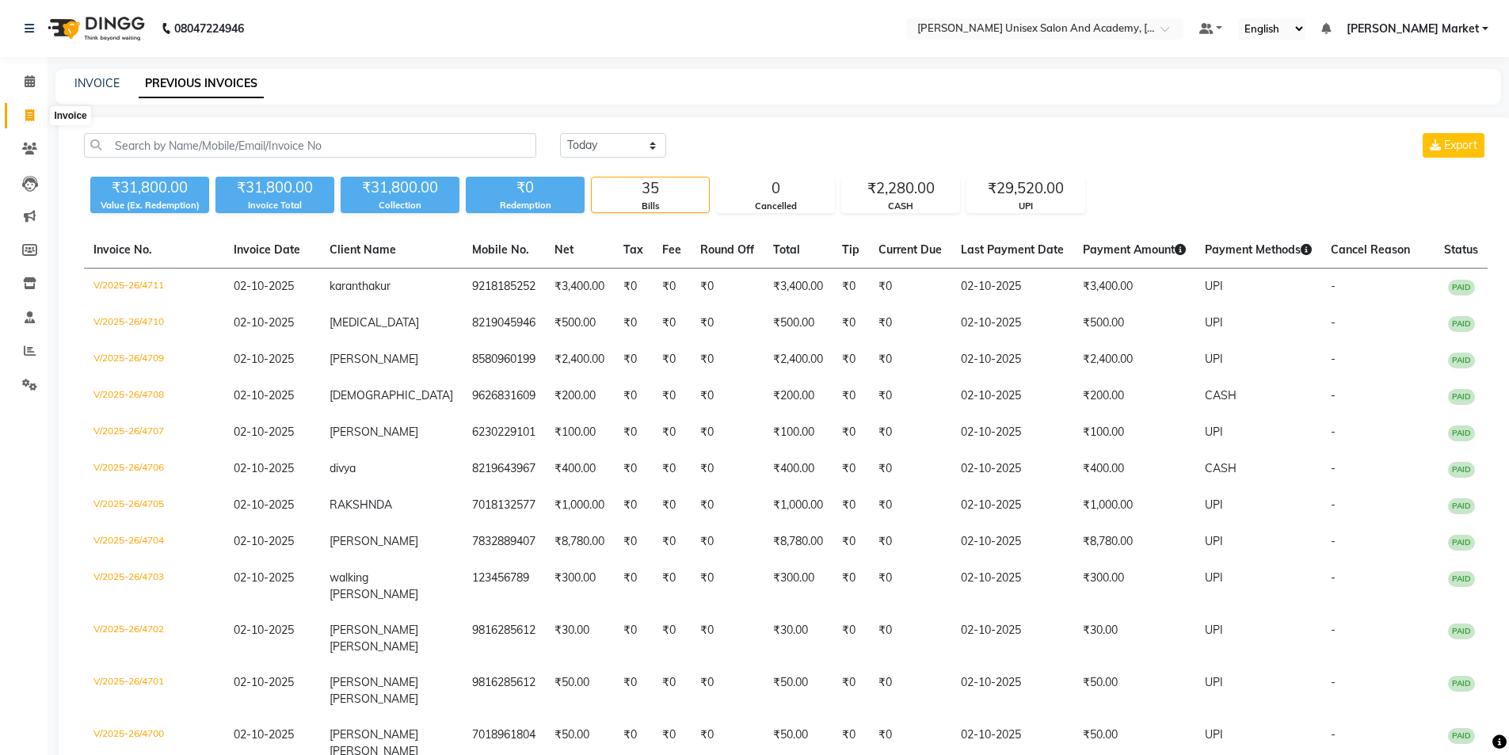
click at [28, 109] on icon at bounding box center [29, 115] width 9 height 12
select select "8060"
select select "service"
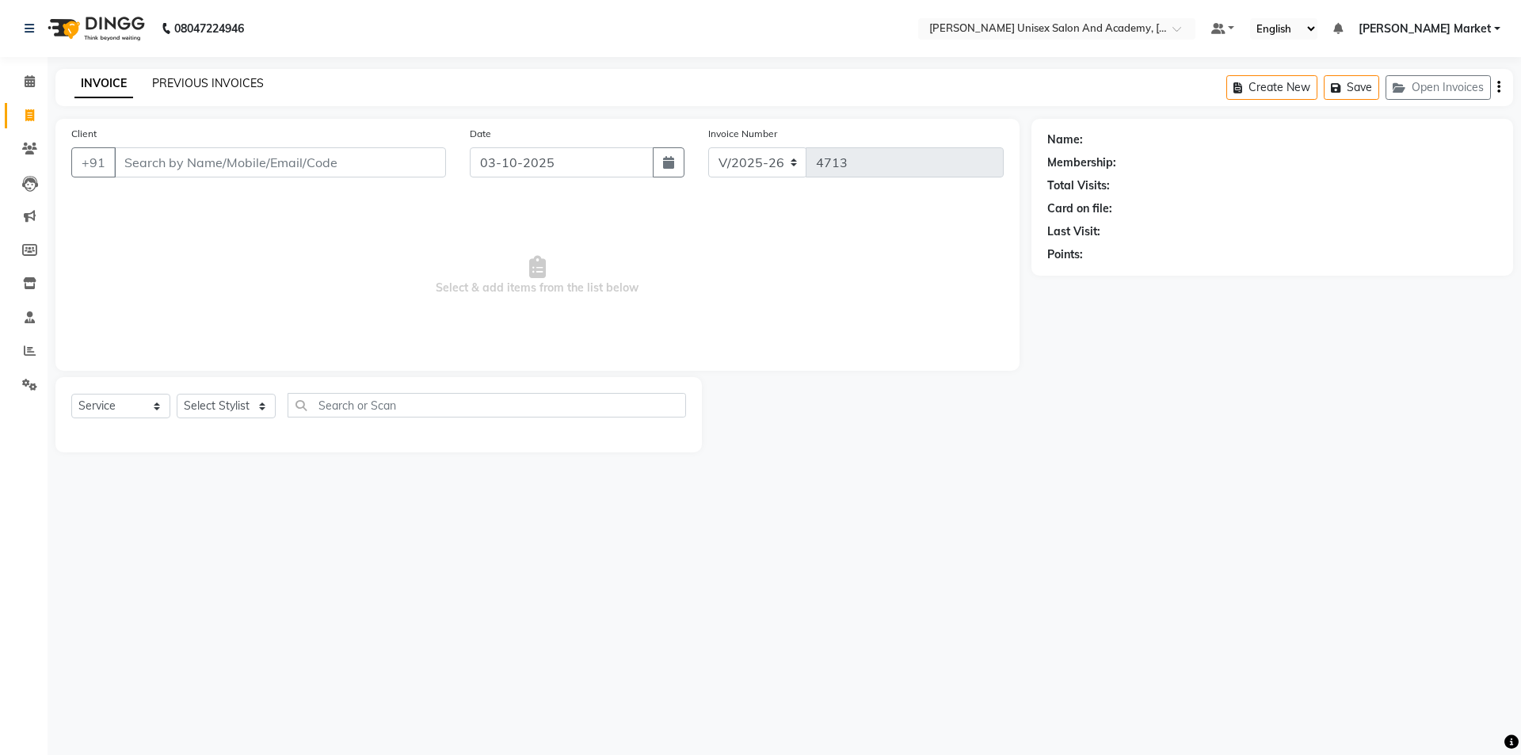
click at [172, 86] on link "PREVIOUS INVOICES" at bounding box center [208, 83] width 112 height 14
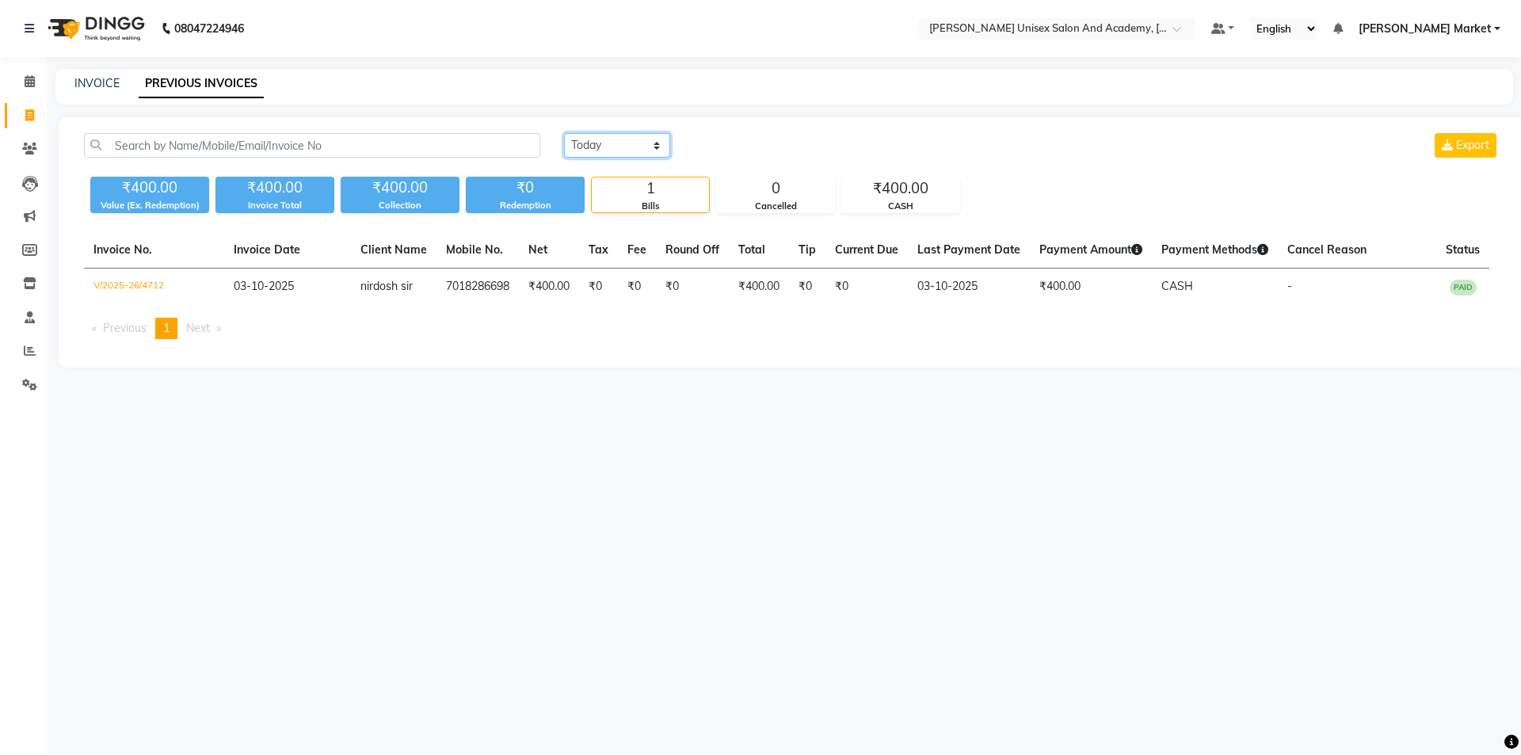
drag, startPoint x: 602, startPoint y: 147, endPoint x: 604, endPoint y: 157, distance: 10.4
click at [602, 147] on select "[DATE] [DATE] Custom Range" at bounding box center [617, 145] width 106 height 25
select select "range"
click at [564, 133] on select "[DATE] [DATE] Custom Range" at bounding box center [617, 145] width 106 height 25
click at [716, 149] on input "03-10-2025" at bounding box center [746, 146] width 111 height 22
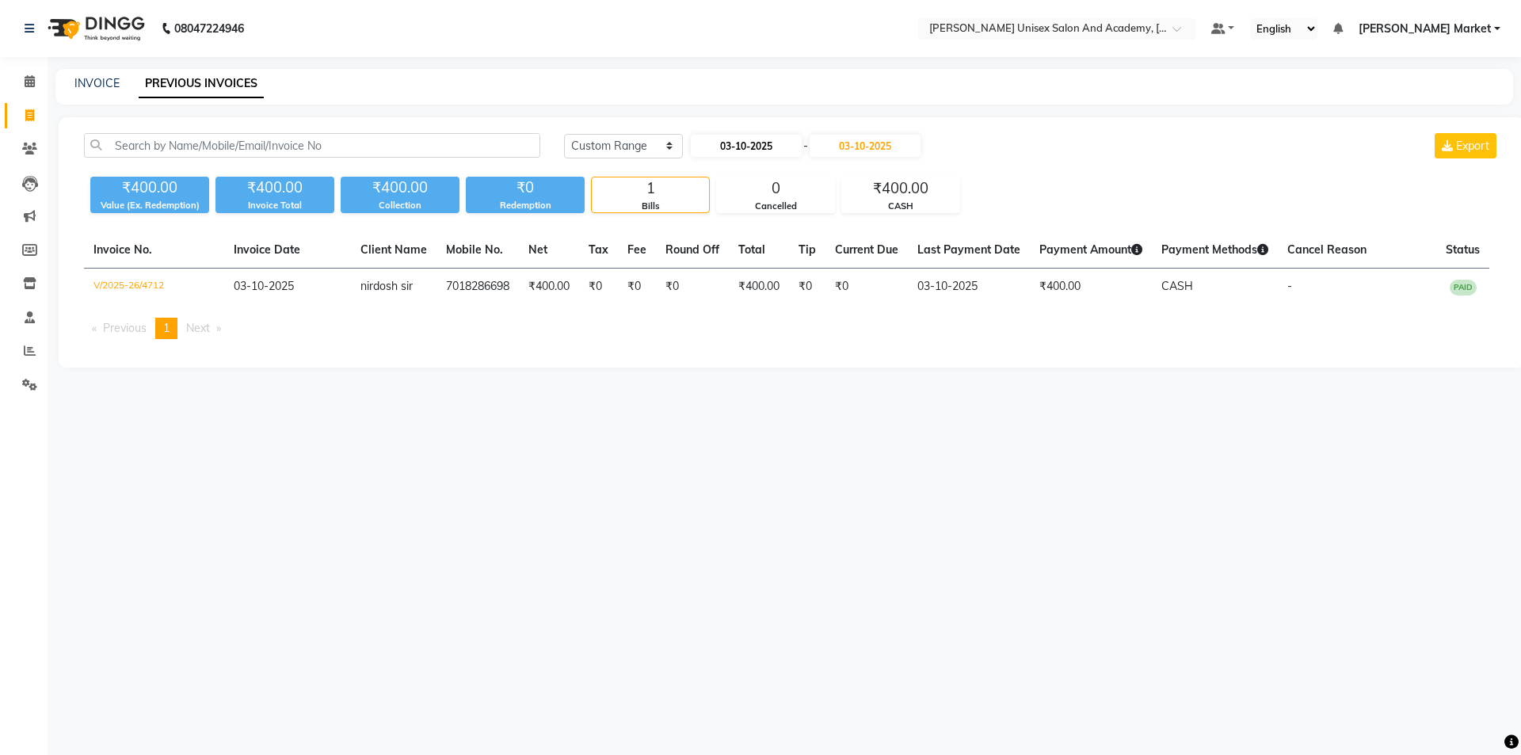
select select "10"
select select "2025"
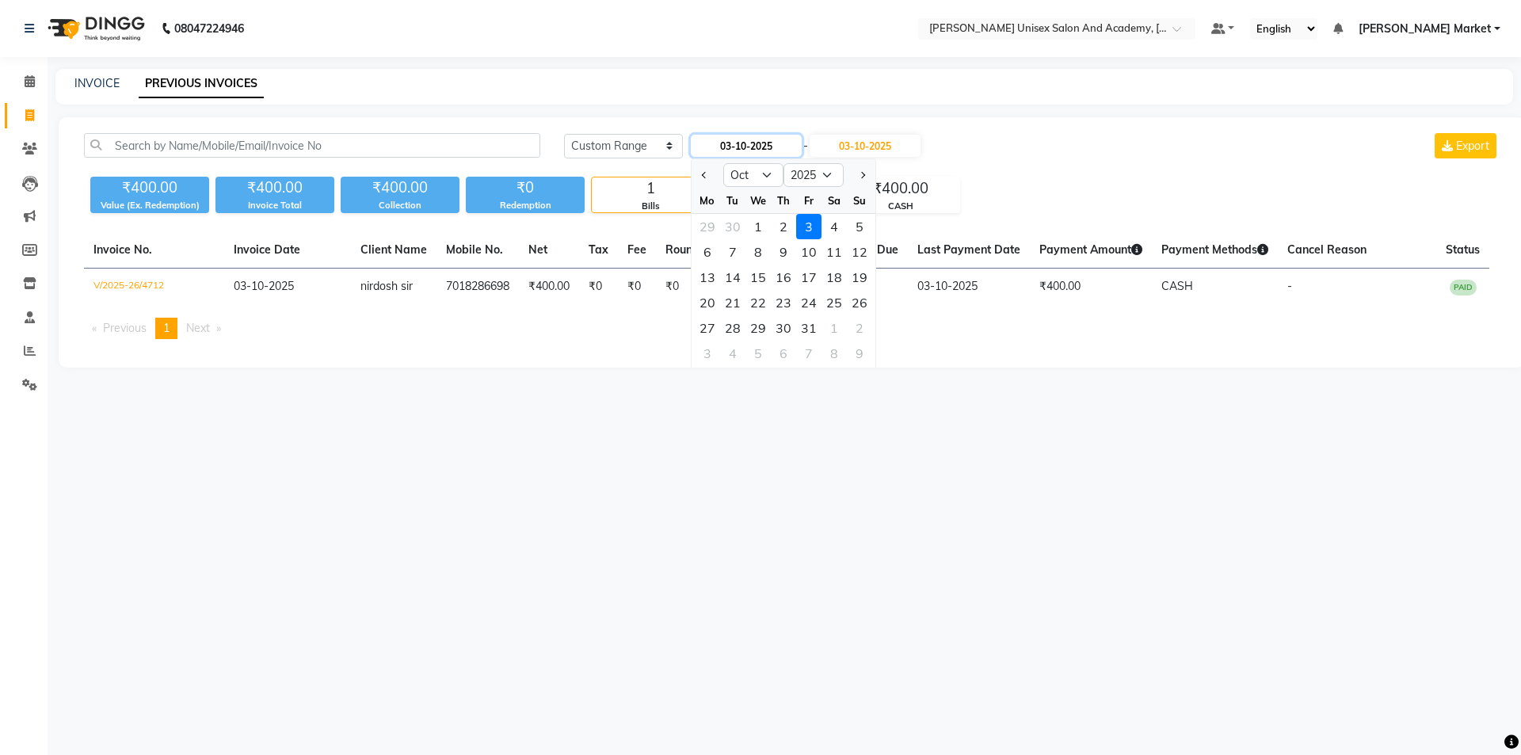
click at [716, 149] on input "03-10-2025" at bounding box center [746, 146] width 111 height 22
click at [761, 223] on div "1" at bounding box center [757, 226] width 25 height 25
type input "01-10-2025"
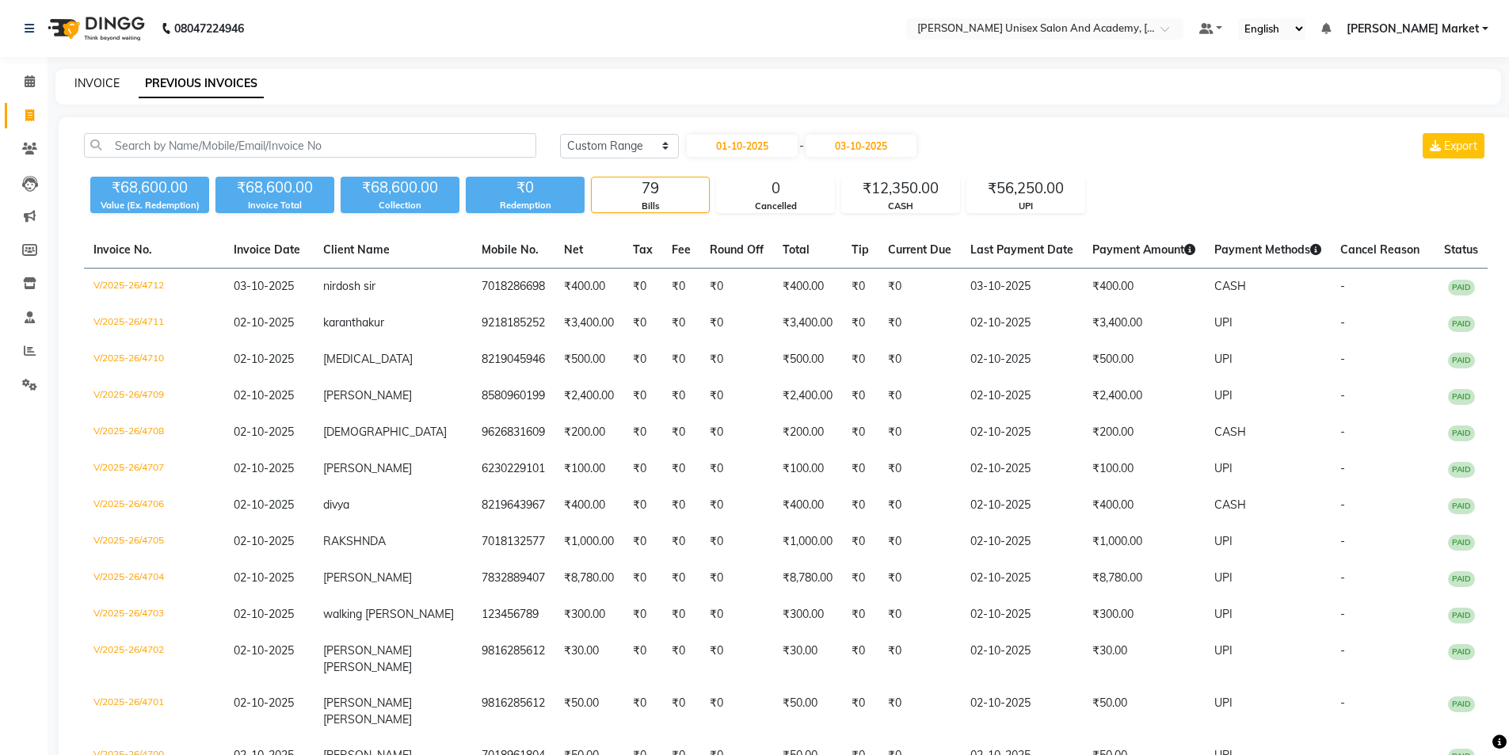
click at [99, 81] on link "INVOICE" at bounding box center [96, 83] width 45 height 14
select select "service"
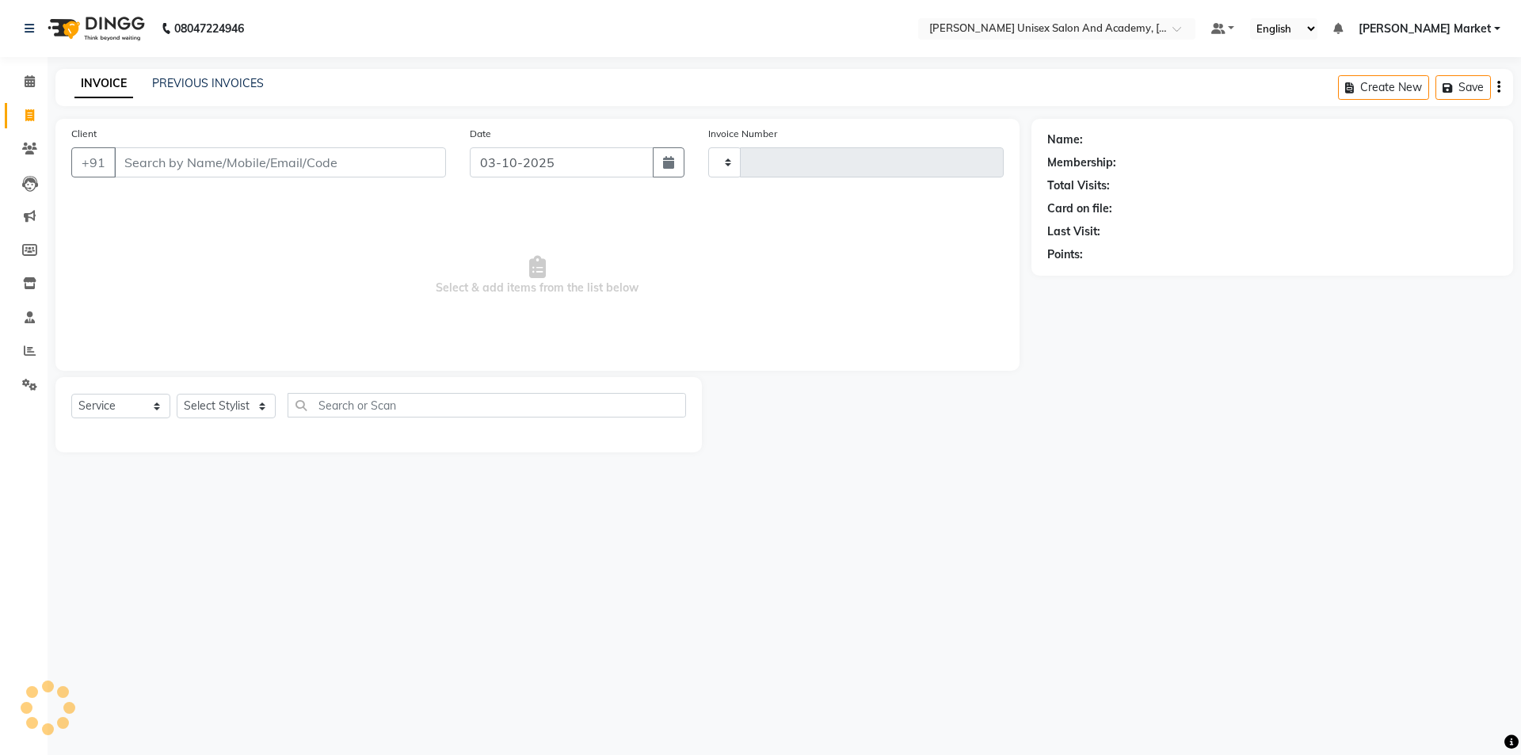
type input "4713"
select select "8060"
click at [28, 114] on icon at bounding box center [29, 115] width 9 height 12
select select "service"
type input "4713"
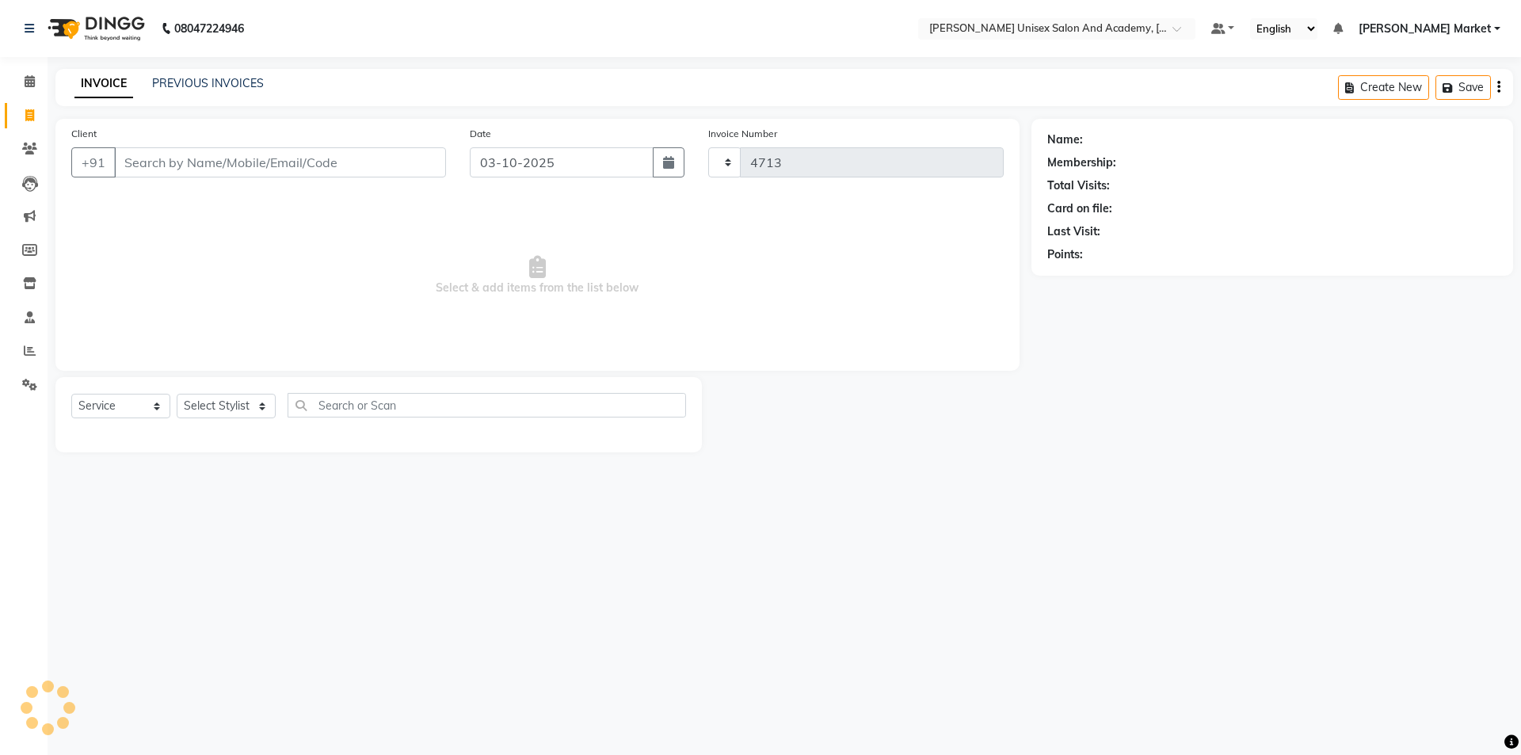
select select "8060"
click at [217, 91] on div "PREVIOUS INVOICES" at bounding box center [208, 83] width 112 height 17
click at [219, 76] on link "PREVIOUS INVOICES" at bounding box center [208, 83] width 112 height 14
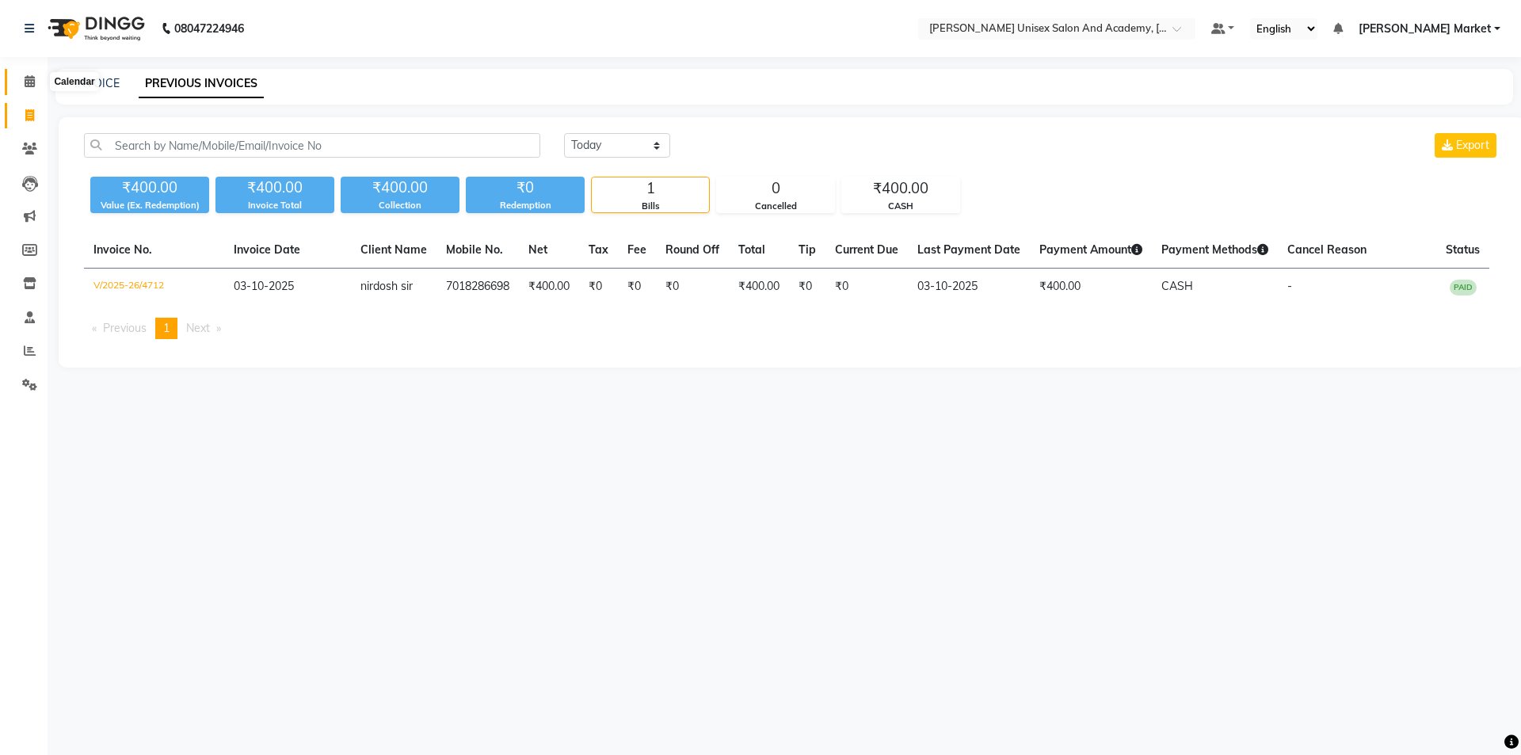
click at [30, 75] on icon at bounding box center [30, 81] width 10 height 12
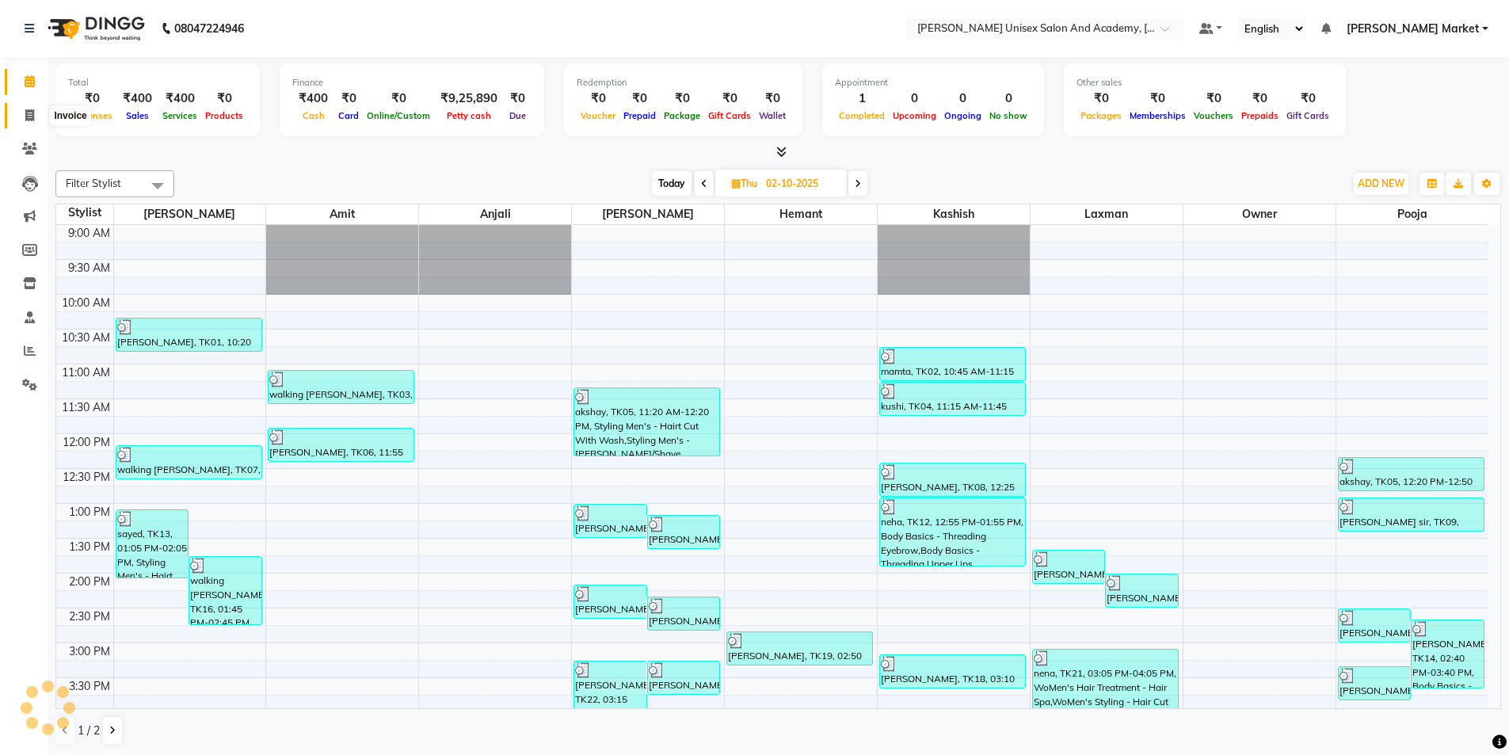
click at [32, 112] on icon at bounding box center [29, 115] width 9 height 12
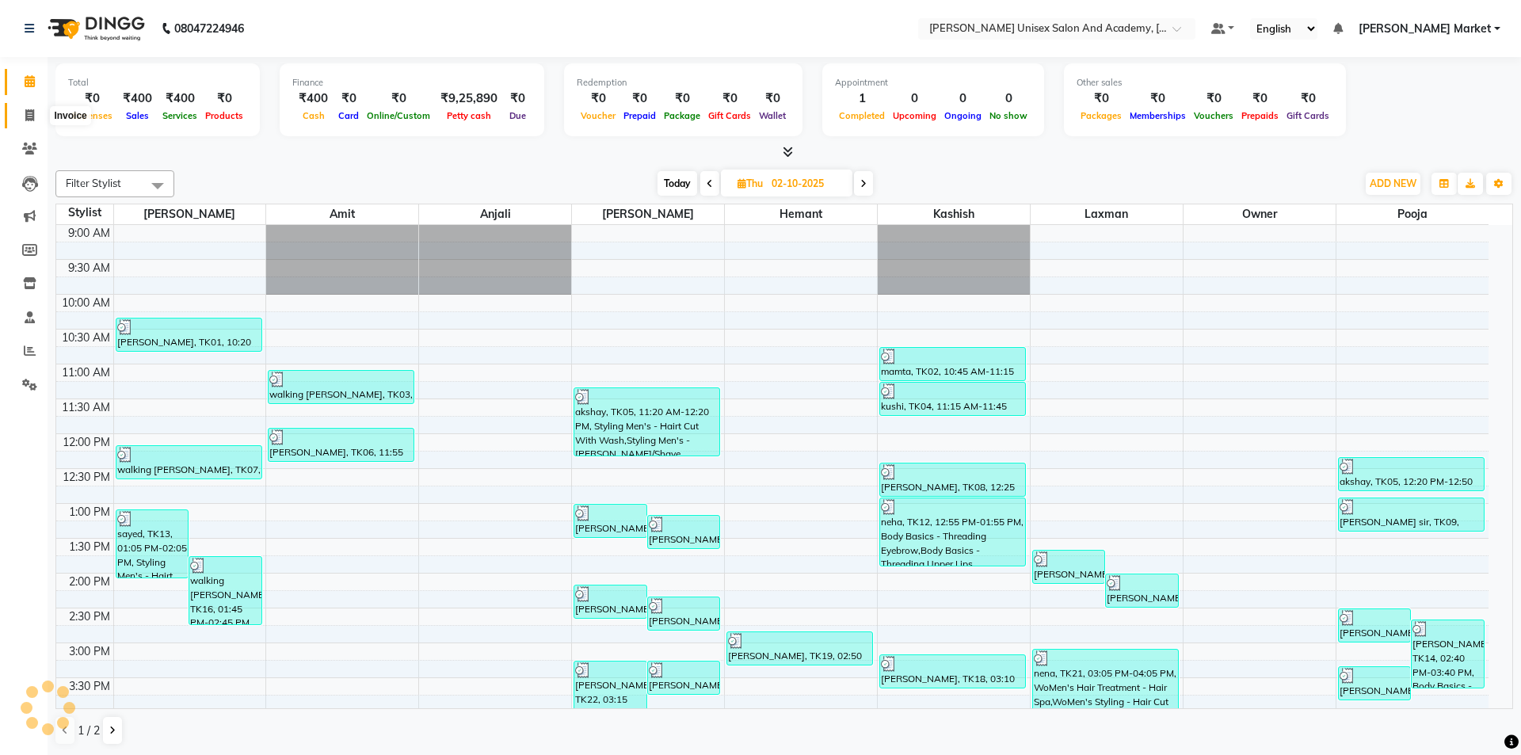
select select "service"
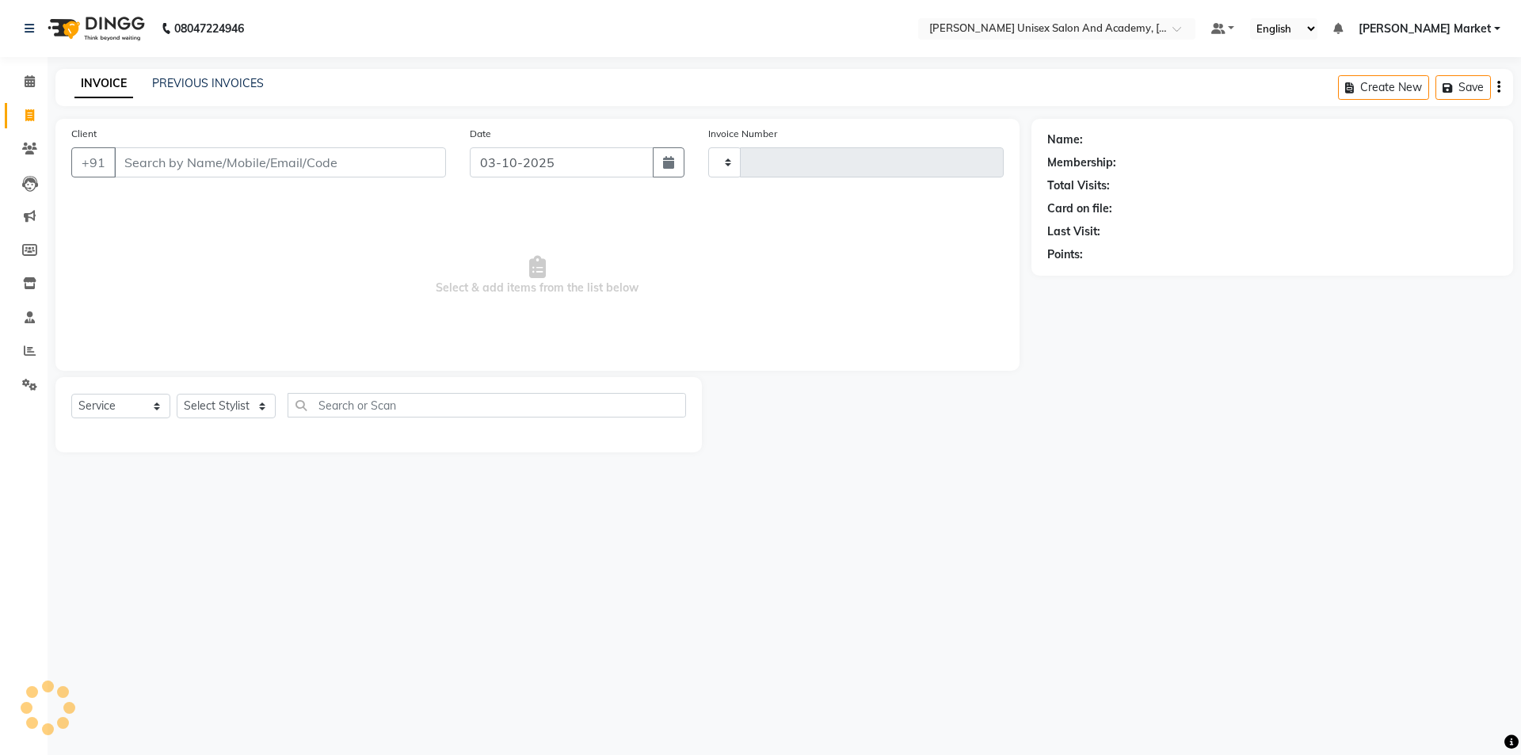
type input "4713"
select select "8060"
